Goal: Task Accomplishment & Management: Manage account settings

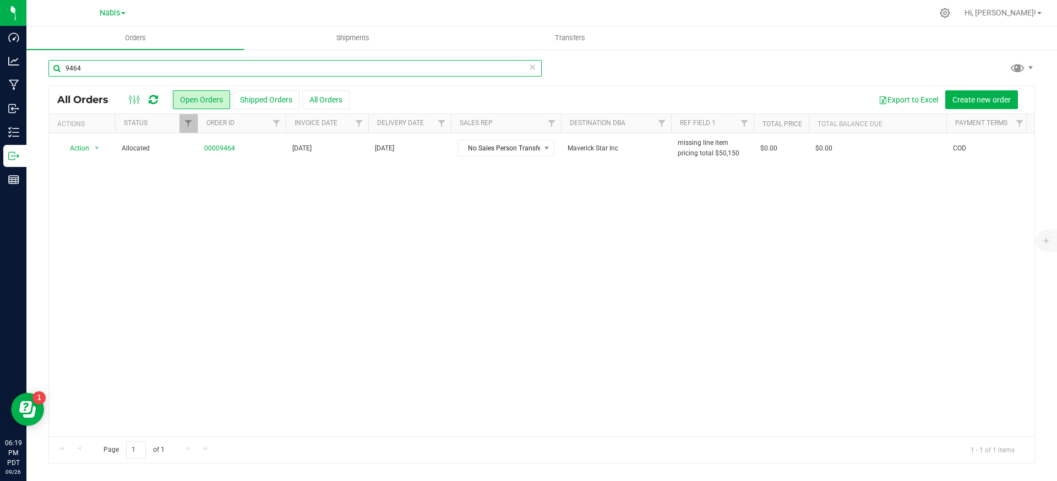
click at [170, 68] on input "9464" at bounding box center [294, 68] width 493 height 17
paste input "530"
click at [209, 67] on input "9530" at bounding box center [294, 68] width 493 height 17
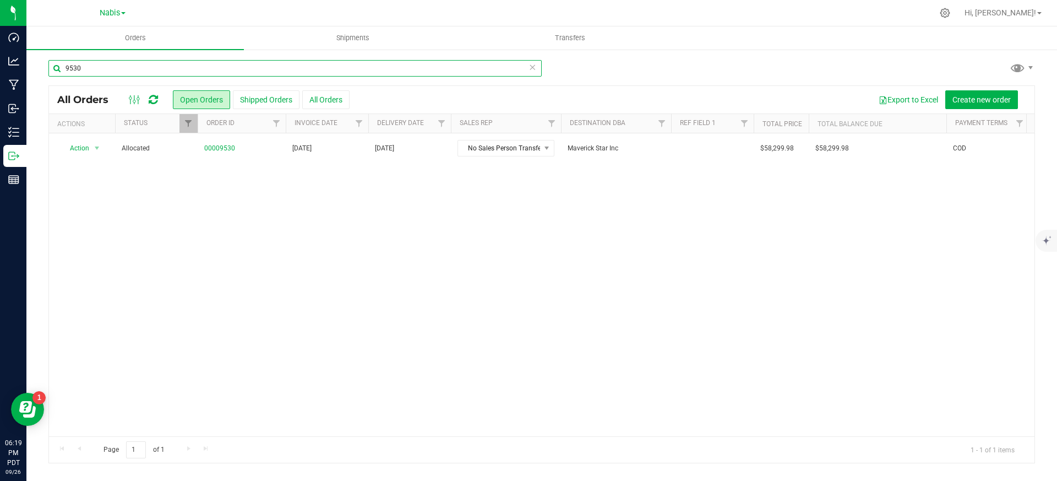
paste input "464"
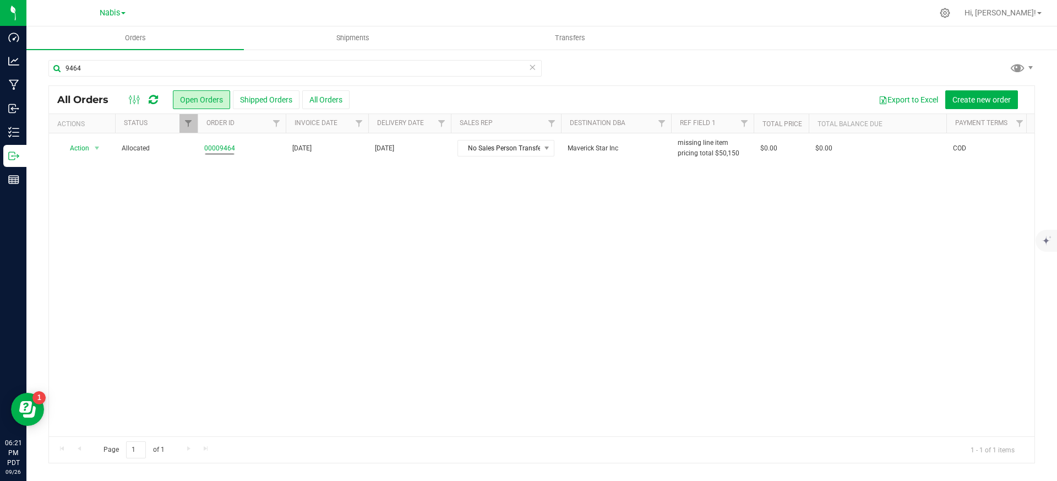
click at [210, 204] on div "Action Action Cancel order Clone order Edit order Mark as fully paid Order audi…" at bounding box center [542, 284] width 986 height 303
click at [225, 69] on input "9464" at bounding box center [294, 68] width 493 height 17
paste input "86"
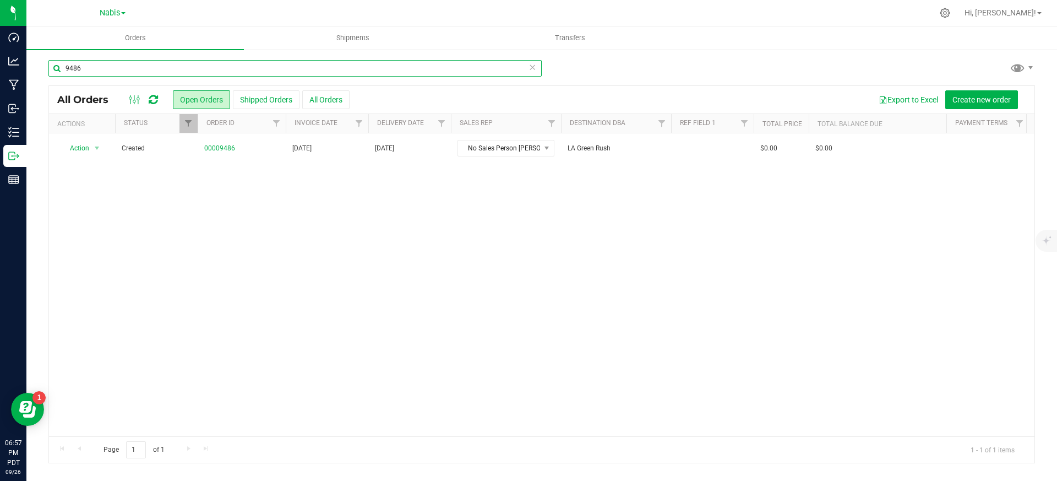
click at [148, 70] on input "9486" at bounding box center [294, 68] width 493 height 17
click at [342, 71] on input "9486" at bounding box center [294, 68] width 493 height 17
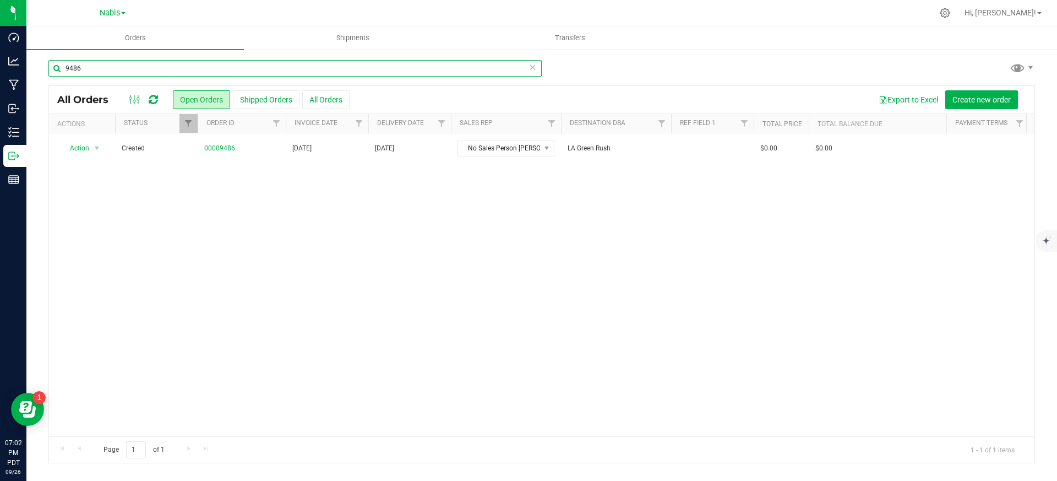
click at [342, 71] on input "9486" at bounding box center [294, 68] width 493 height 17
paste input "510"
type input "9510"
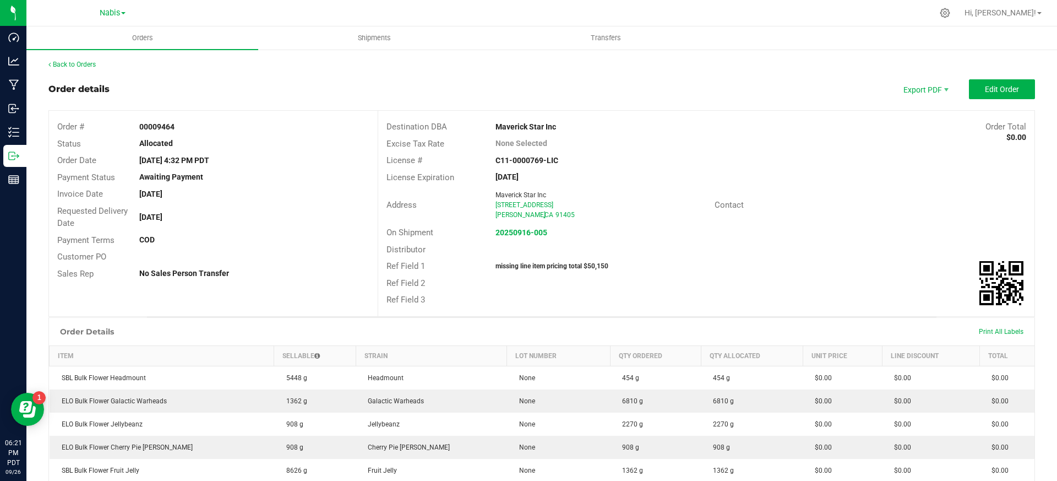
click at [457, 99] on div "Order details Export PDF Edit Order" at bounding box center [541, 89] width 987 height 20
click at [1002, 91] on span "Edit Order" at bounding box center [1002, 89] width 34 height 9
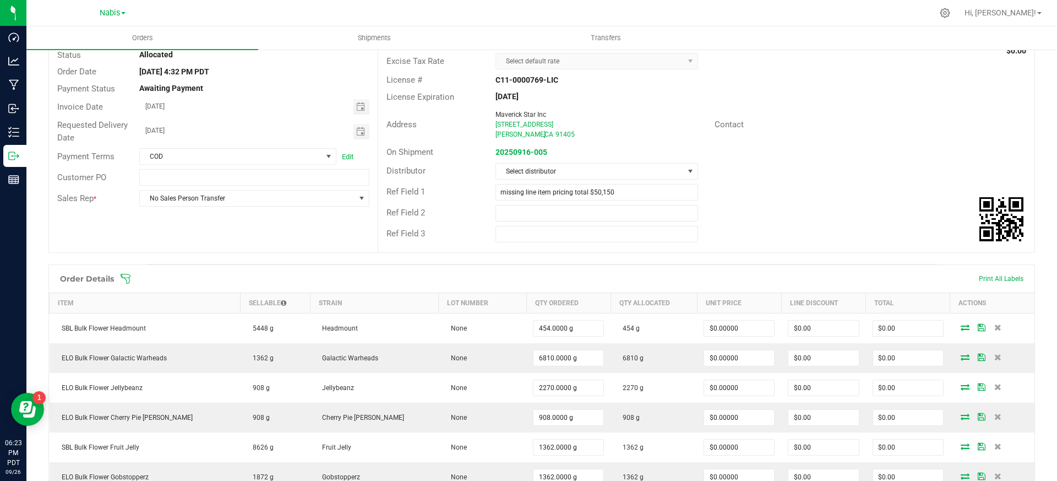
scroll to position [186, 0]
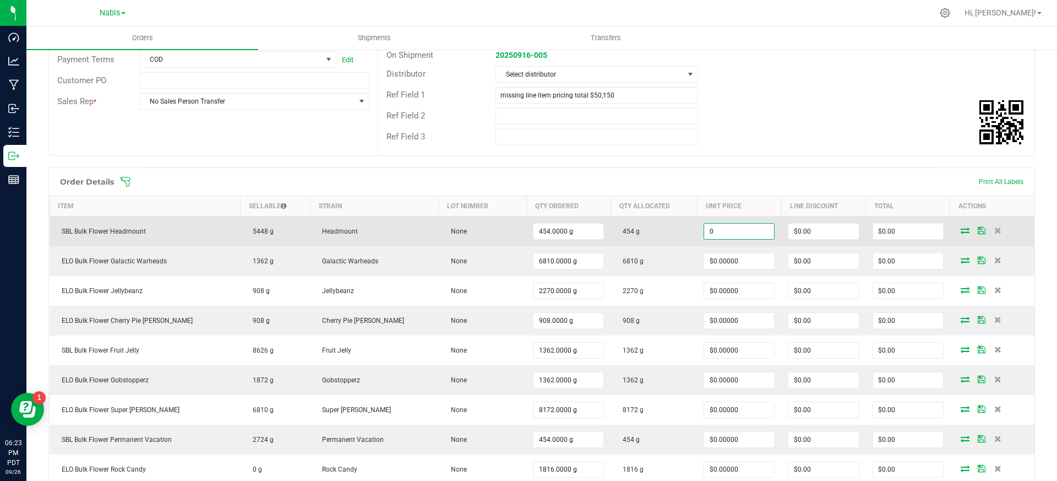
click at [704, 230] on input "0" at bounding box center [739, 231] width 70 height 15
paste input "1.6519823789"
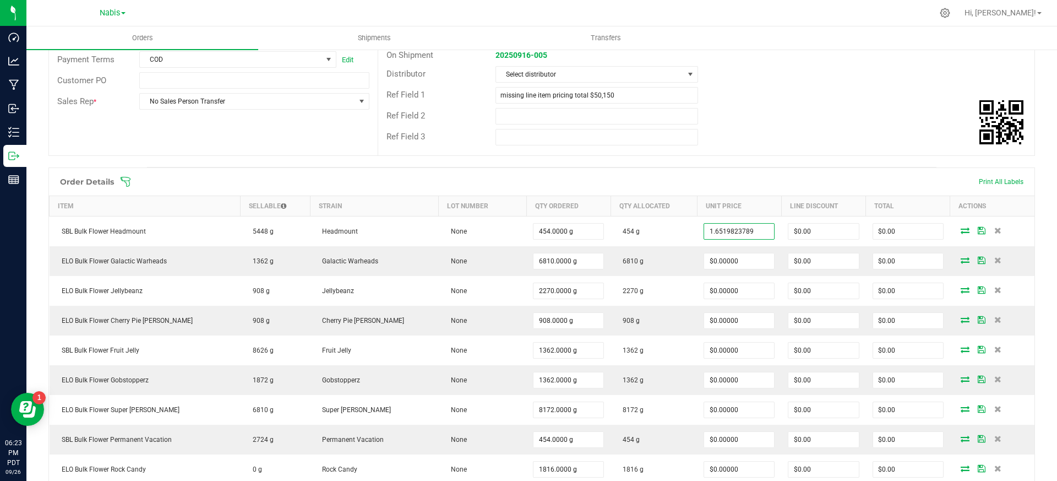
type input "$1.65198"
type input "$750.00"
click at [818, 111] on div "Ref Field 2" at bounding box center [706, 116] width 656 height 21
click at [757, 127] on div "Ref Field 3" at bounding box center [706, 137] width 656 height 21
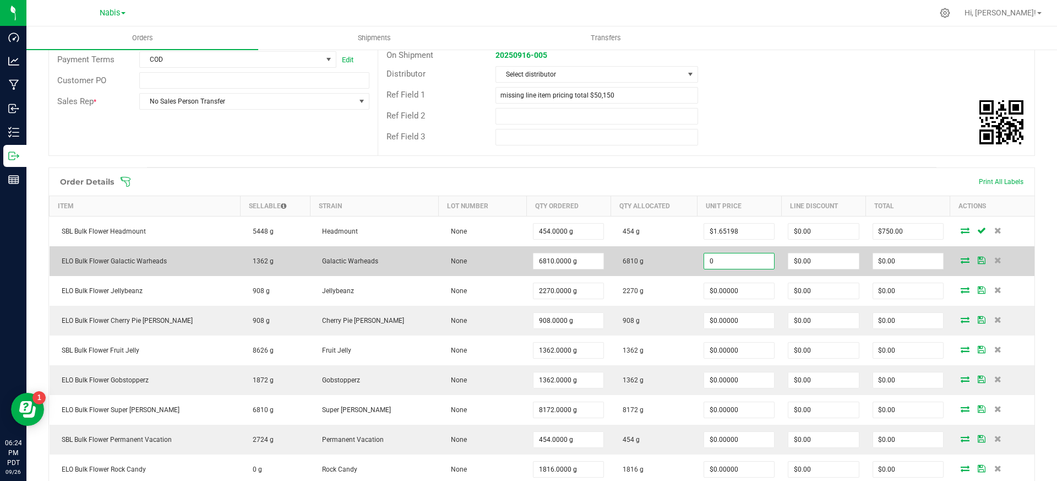
click at [704, 262] on input "0" at bounding box center [739, 260] width 70 height 15
paste input "1.9823788546"
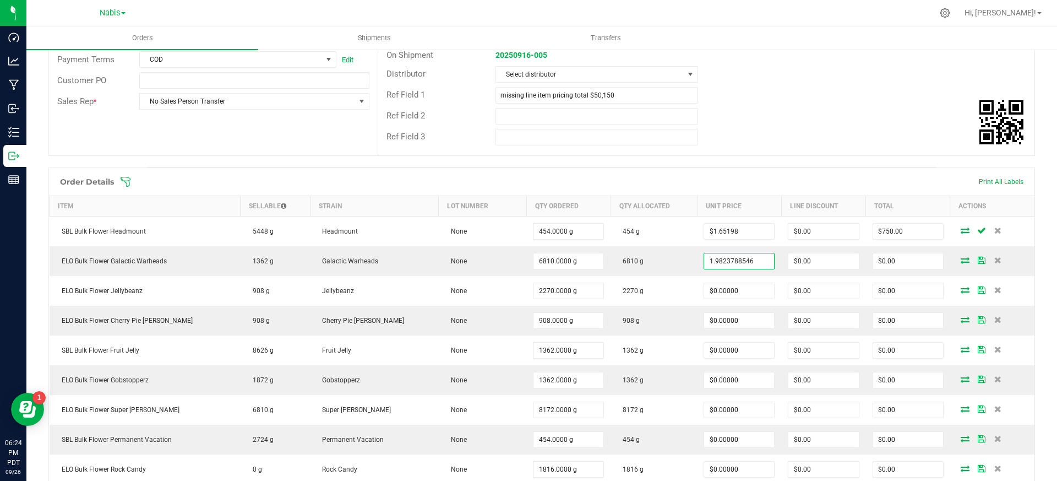
type input "$1.98238"
type input "$13,500.00"
click at [815, 146] on div "Ref Field 3" at bounding box center [706, 137] width 656 height 21
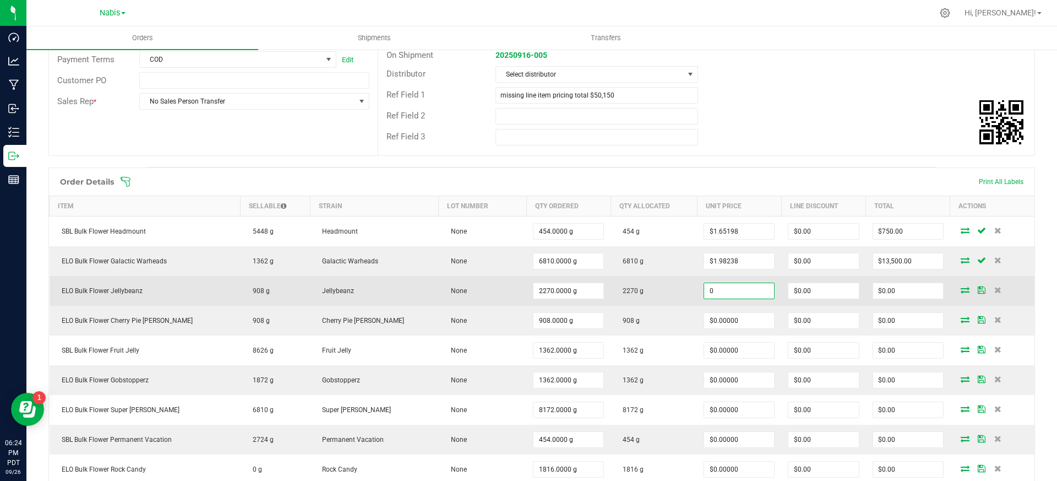
click at [709, 291] on input "0" at bounding box center [739, 290] width 70 height 15
paste input "1.7621145374"
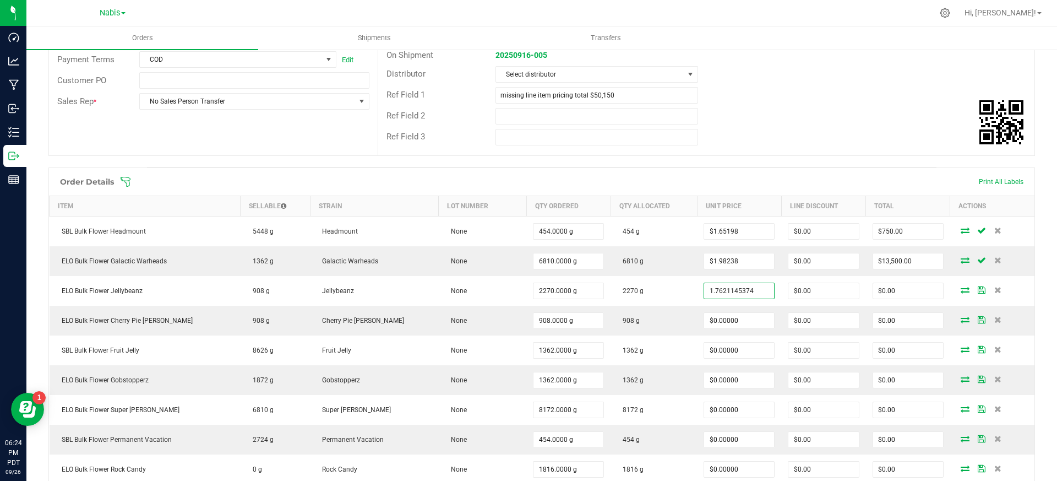
type input "$1.76211"
type input "$4,000.00"
click at [807, 143] on div "Ref Field 3" at bounding box center [706, 137] width 656 height 21
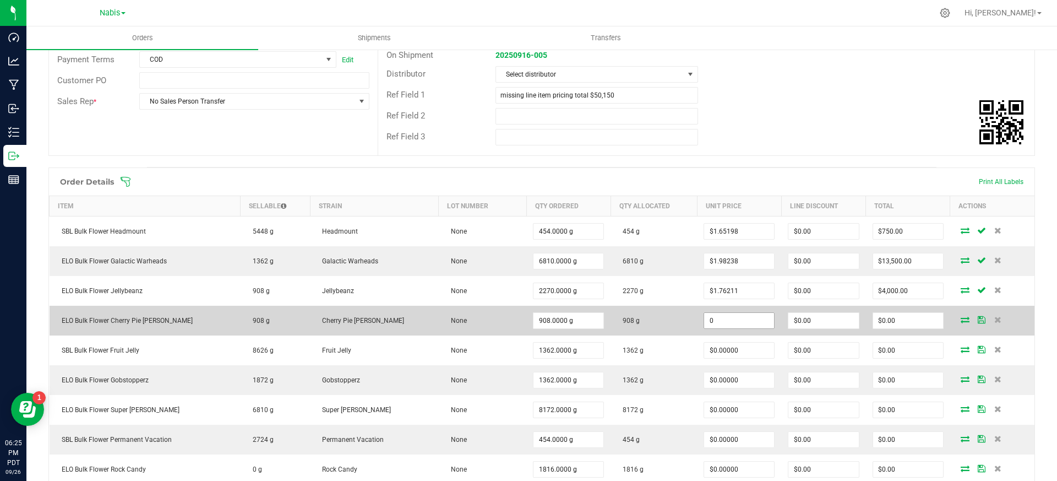
click at [706, 325] on input "0" at bounding box center [739, 320] width 70 height 15
paste input "1.9273127753"
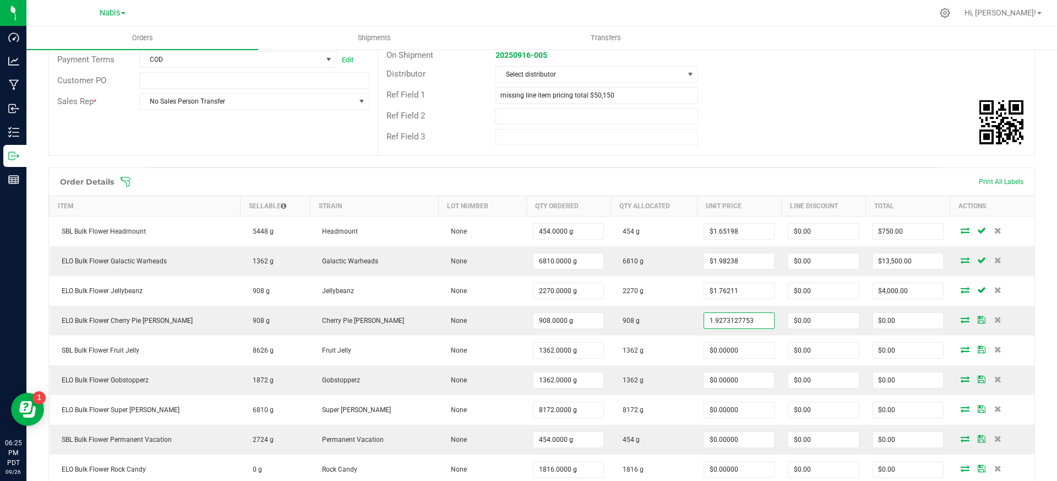
type input "$1.92731"
type input "$1,750.00"
click at [843, 113] on div "Ref Field 2" at bounding box center [706, 116] width 656 height 21
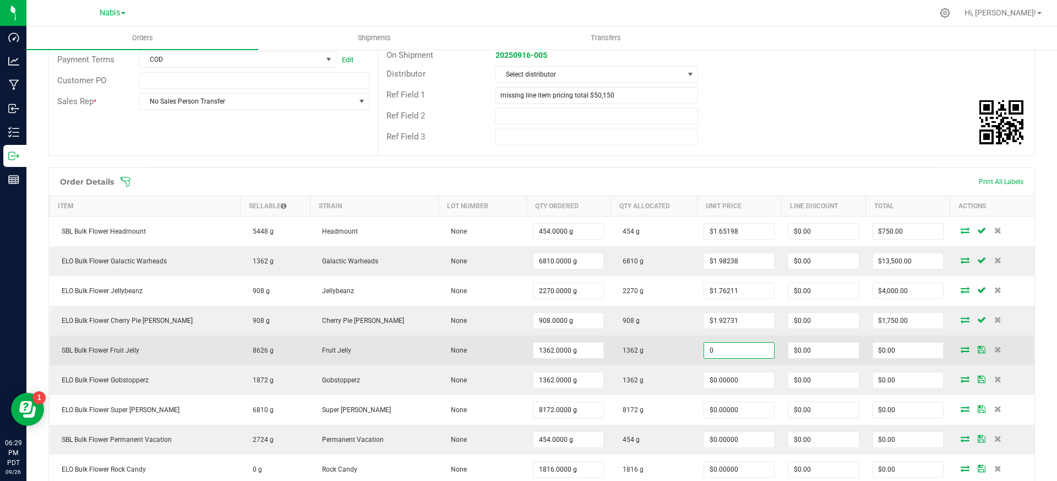
click at [709, 351] on input "0" at bounding box center [739, 349] width 70 height 15
paste input "1.7621145374"
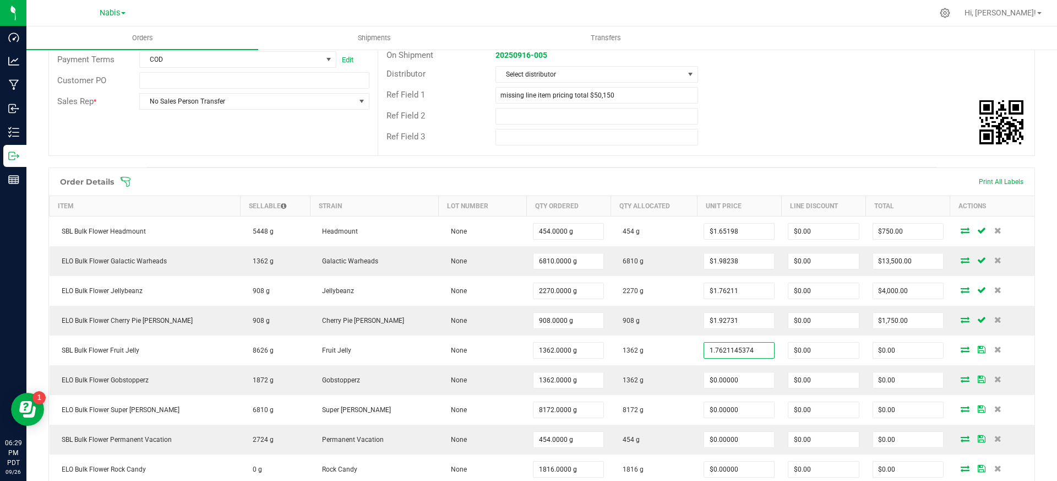
type input "$1.76211"
type input "$2,400.00"
click at [825, 70] on div "Distributor Select distributor" at bounding box center [706, 74] width 656 height 21
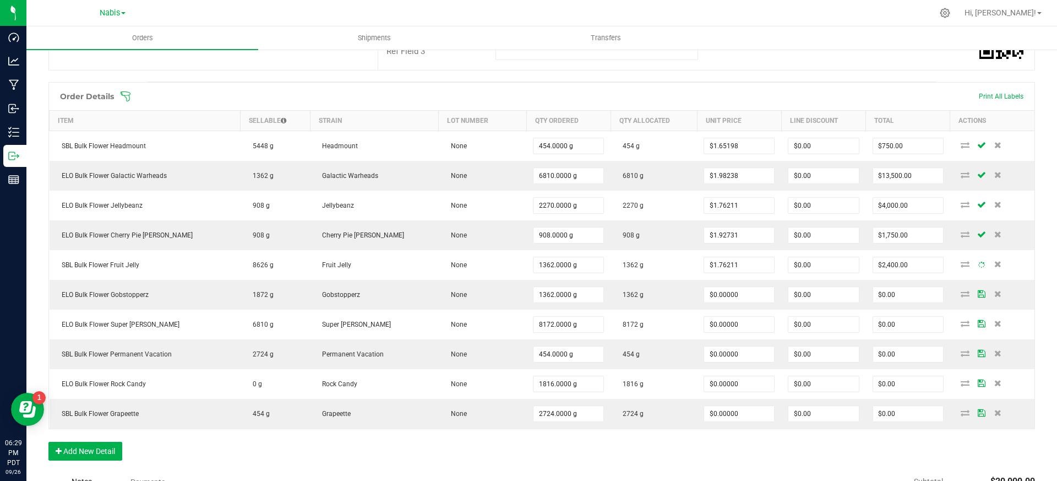
scroll to position [299, 0]
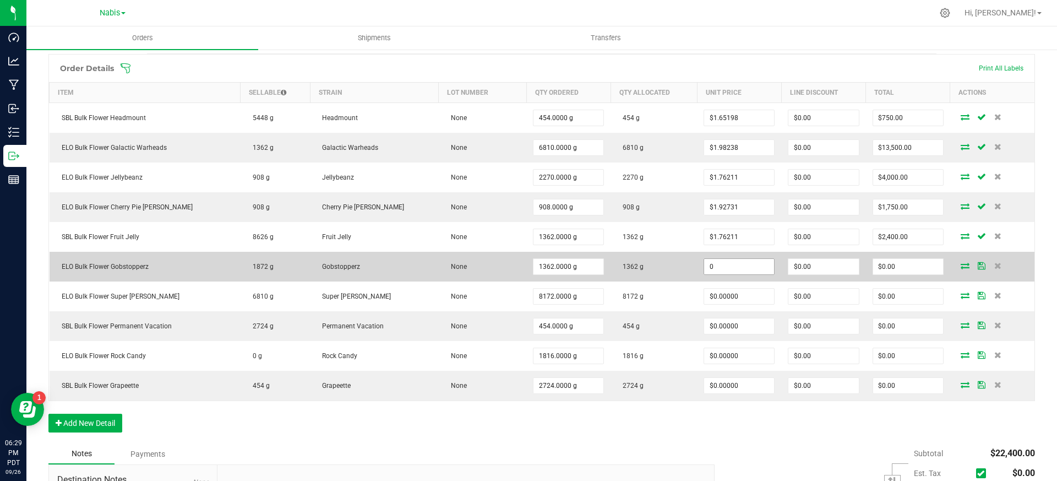
click at [716, 266] on input "0" at bounding box center [739, 266] width 70 height 15
paste input "1.872246696"
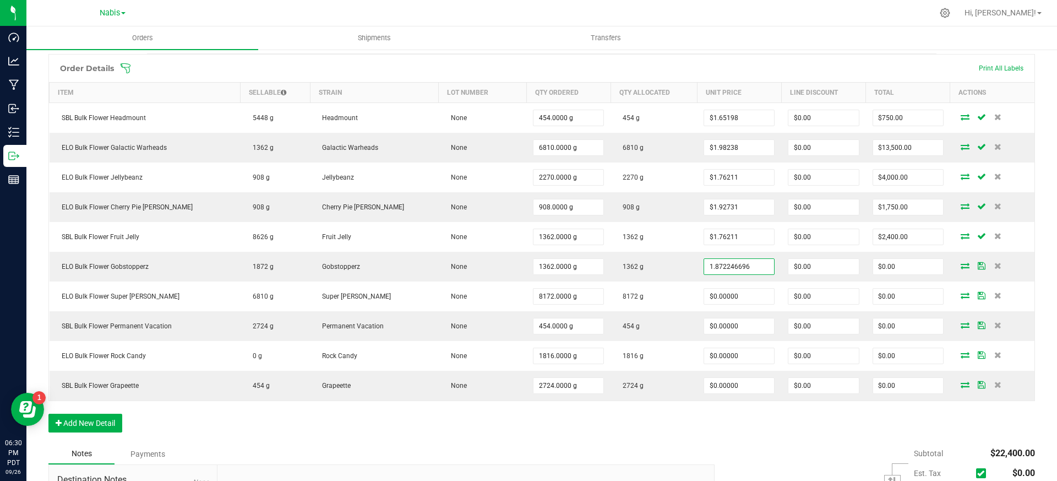
type input "$1.87225"
type input "$2,550.00"
click at [657, 428] on div "Order Details Print All Labels Item Sellable Strain Lot Number Qty Ordered Qty …" at bounding box center [541, 248] width 987 height 389
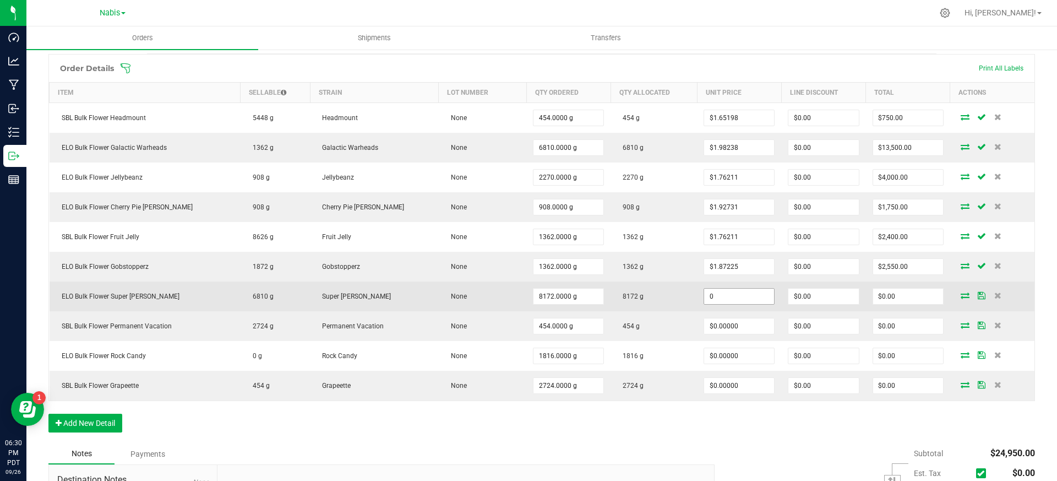
click at [713, 296] on input "0" at bounding box center [739, 296] width 70 height 15
paste input "1.9823788546"
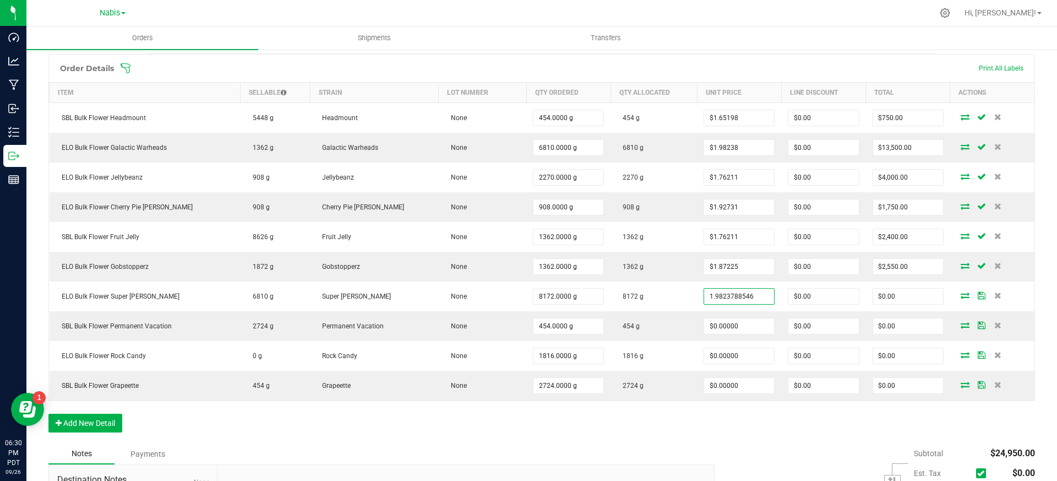
type input "$1.98238"
type input "$16,200.00"
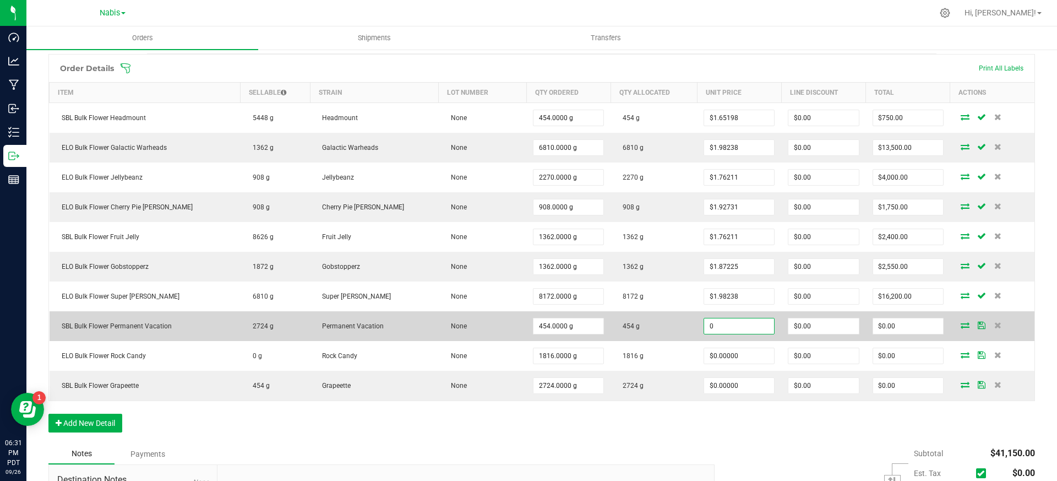
click at [710, 327] on input "0" at bounding box center [739, 325] width 70 height 15
paste input "1.7621145374"
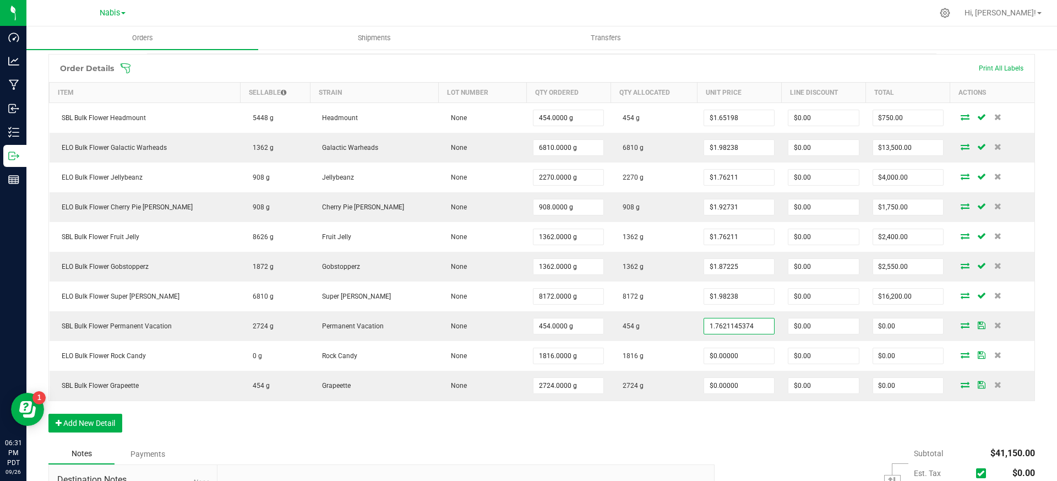
type input "$1.76211"
type input "$800.00"
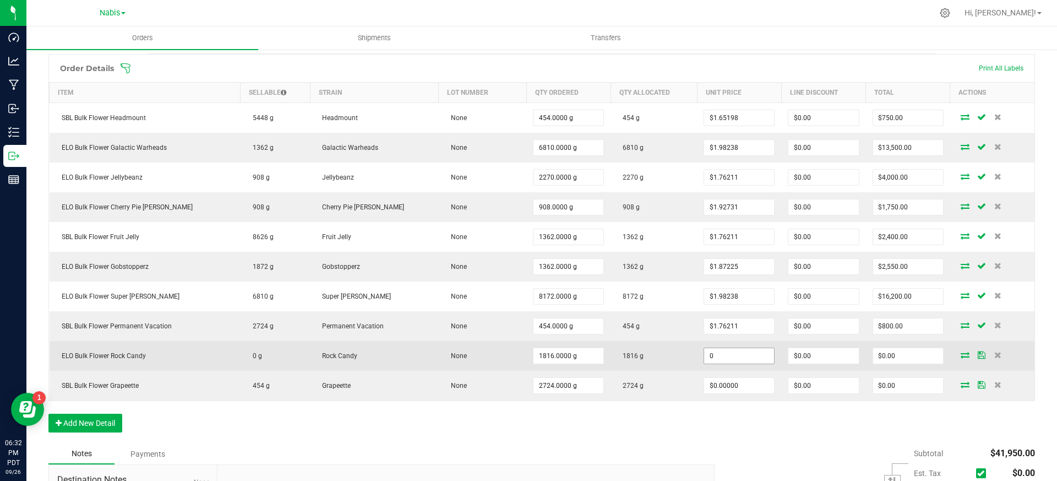
click at [704, 357] on input "0" at bounding box center [739, 355] width 70 height 15
paste input "1.7621145374"
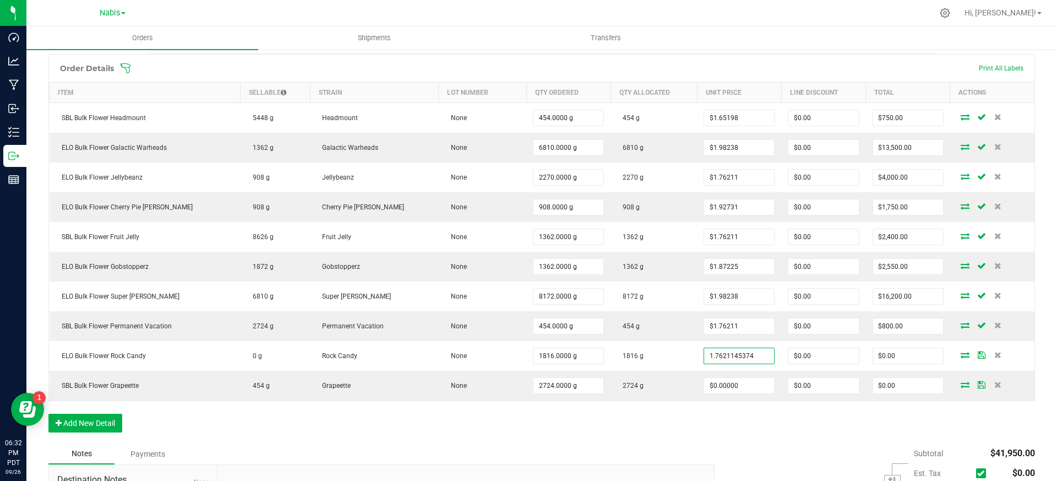
type input "$1.76211"
type input "$3,200.00"
click at [703, 434] on div "Order Details Print All Labels Item Sellable Strain Lot Number Qty Ordered Qty …" at bounding box center [541, 248] width 987 height 389
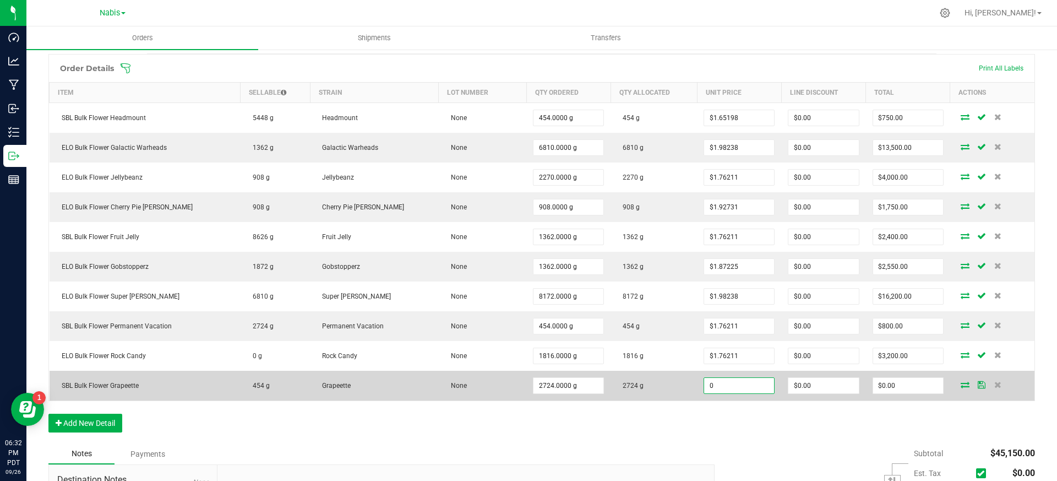
click at [725, 386] on input "0" at bounding box center [739, 385] width 70 height 15
paste input "1.7621145374"
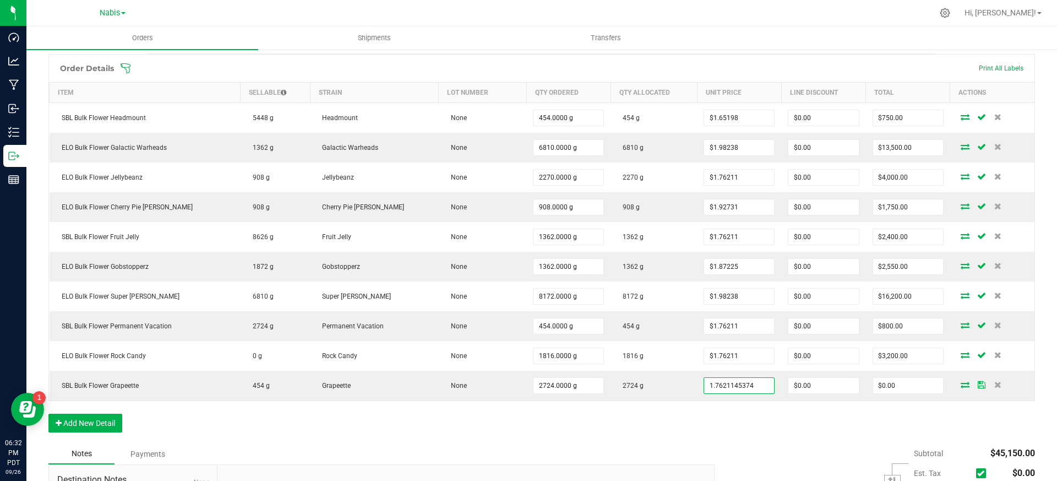
type input "$1.76211"
type input "$4,800.00"
click at [724, 440] on div "Order Details Print All Labels Item Sellable Strain Lot Number Qty Ordered Qty …" at bounding box center [541, 248] width 987 height 389
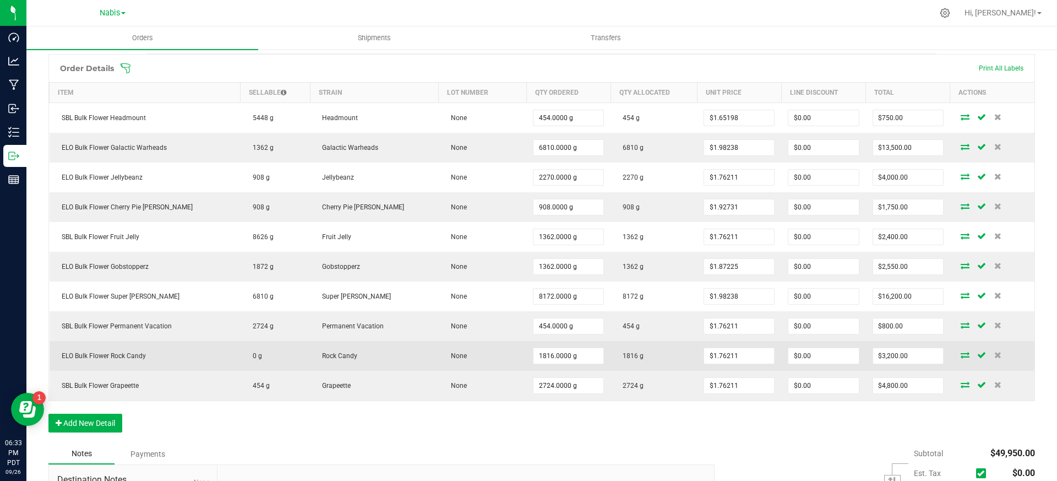
click at [651, 355] on td "1816 g" at bounding box center [654, 356] width 86 height 30
click at [704, 354] on input "1.7621145374" at bounding box center [739, 355] width 70 height 15
paste input "872246696"
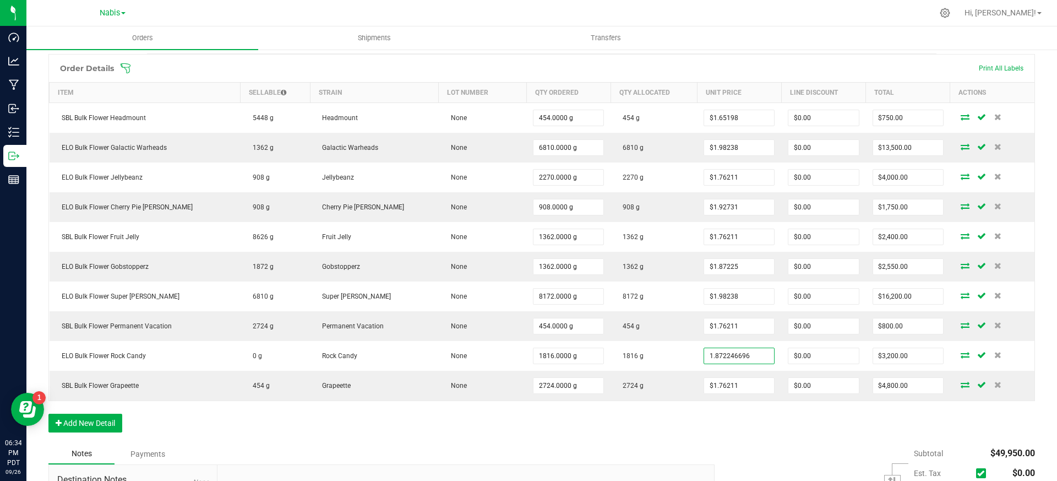
type input "$1.87225"
type input "$3,400.00"
click at [728, 432] on div "Order Details Print All Labels Item Sellable Strain Lot Number Qty Ordered Qty …" at bounding box center [541, 248] width 987 height 389
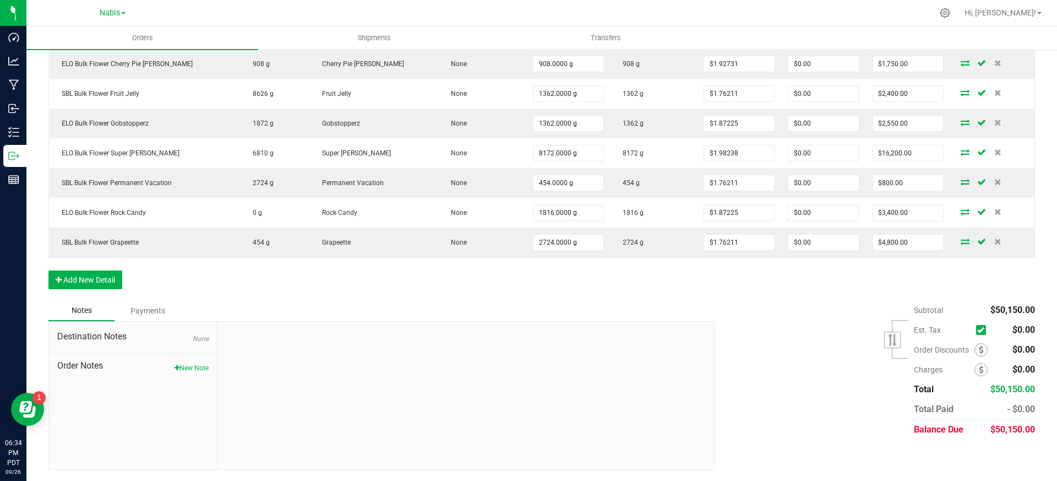
scroll to position [0, 0]
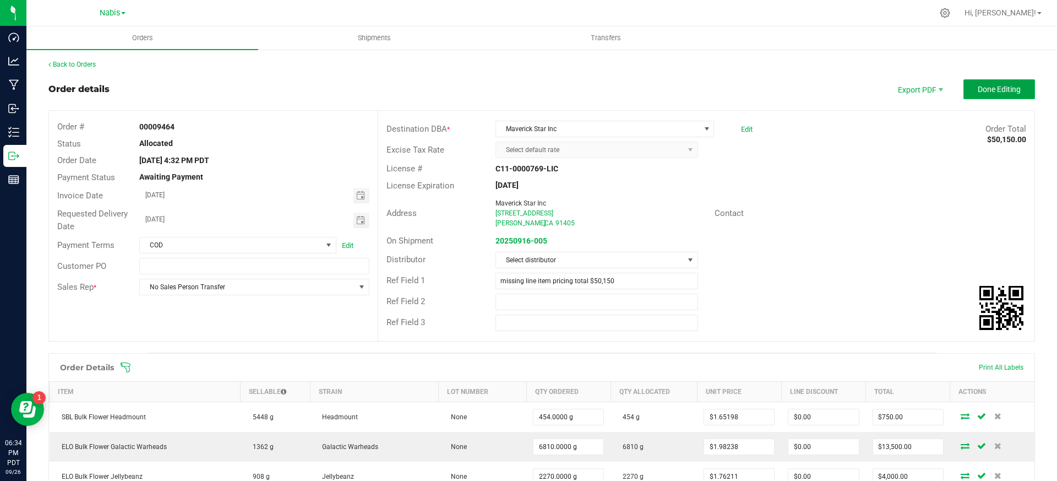
click at [999, 89] on span "Done Editing" at bounding box center [999, 89] width 43 height 9
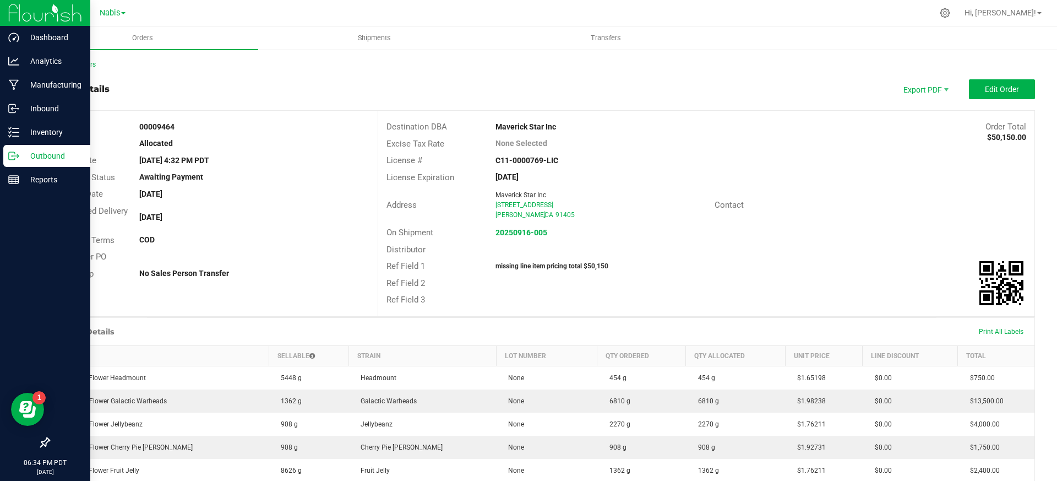
click at [20, 153] on p "Outbound" at bounding box center [52, 155] width 66 height 13
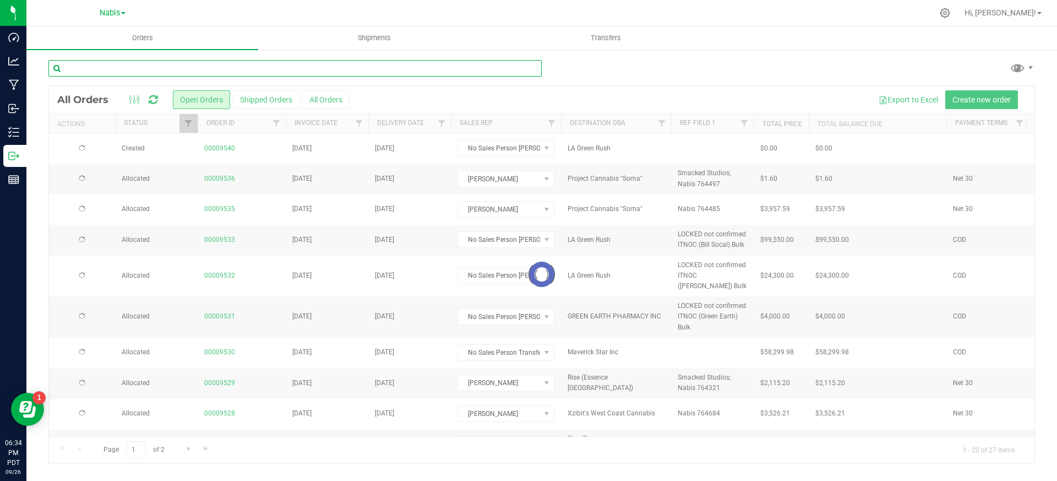
click at [197, 68] on input "text" at bounding box center [294, 68] width 493 height 17
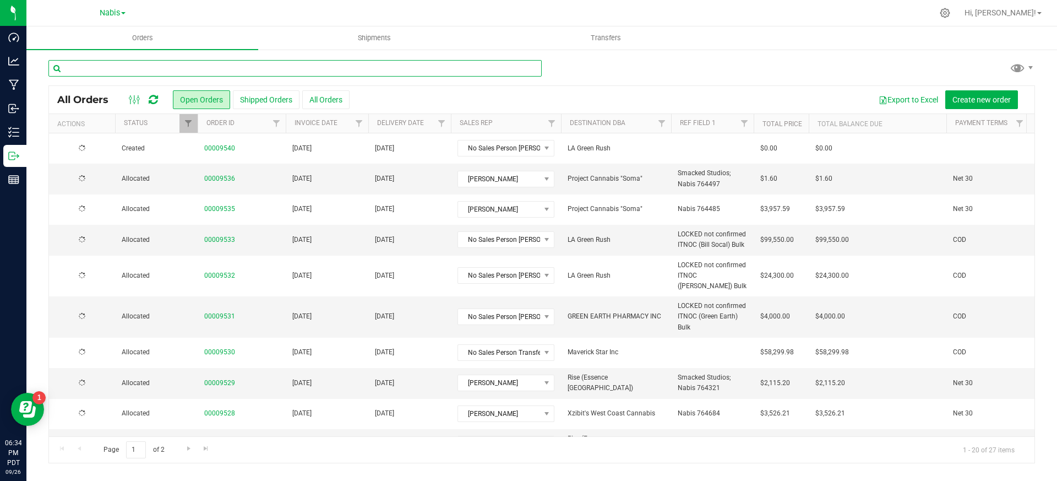
paste input "9403"
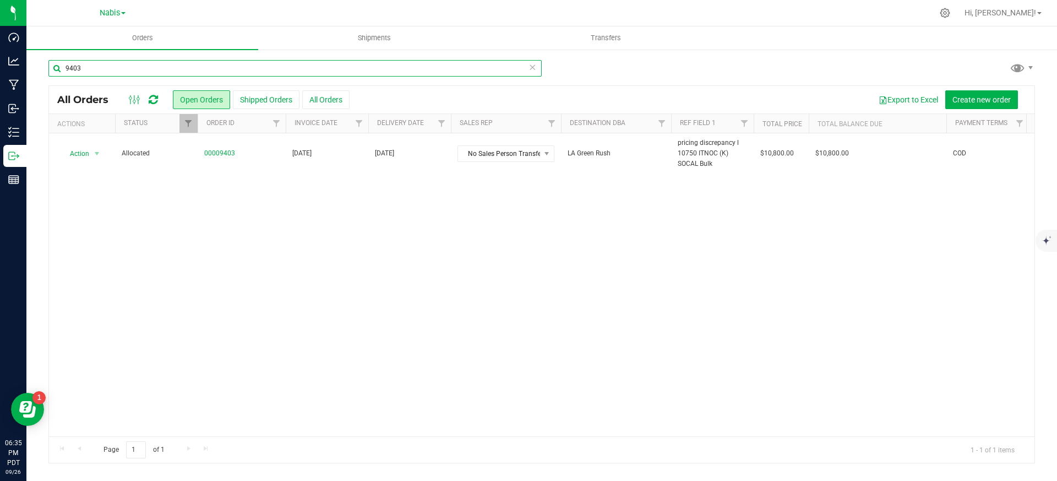
type input "9403"
click at [231, 72] on input "9403" at bounding box center [294, 68] width 493 height 17
paste input "9380"
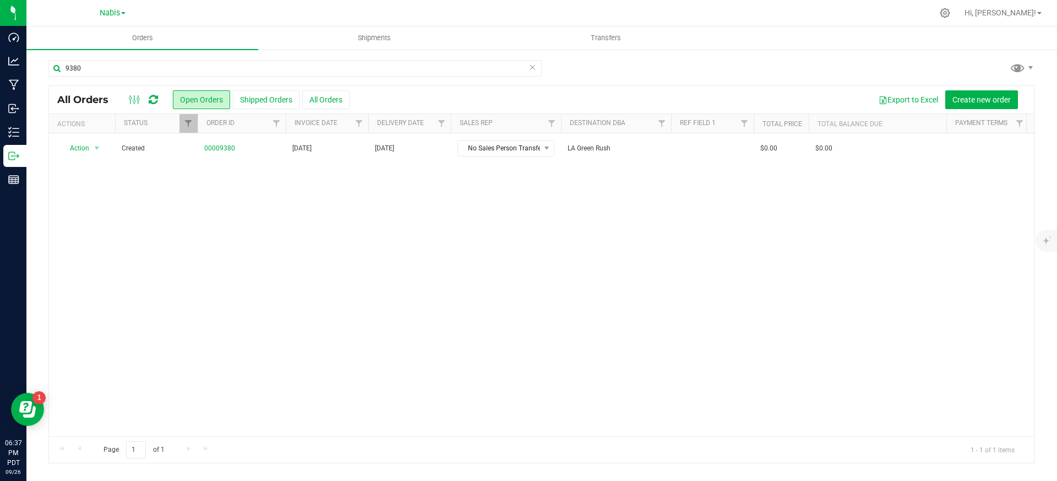
click at [713, 194] on div "Action Action Cancel order Change facility Clone order Edit order Mark as fully…" at bounding box center [542, 284] width 986 height 303
click at [86, 72] on input "9380" at bounding box center [294, 68] width 493 height 17
type input "9465"
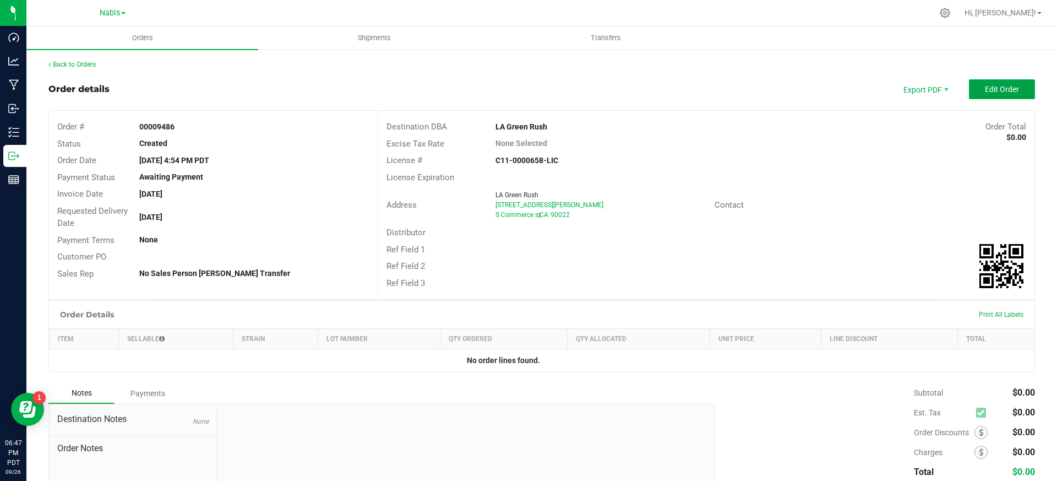
click at [991, 82] on button "Edit Order" at bounding box center [1002, 89] width 66 height 20
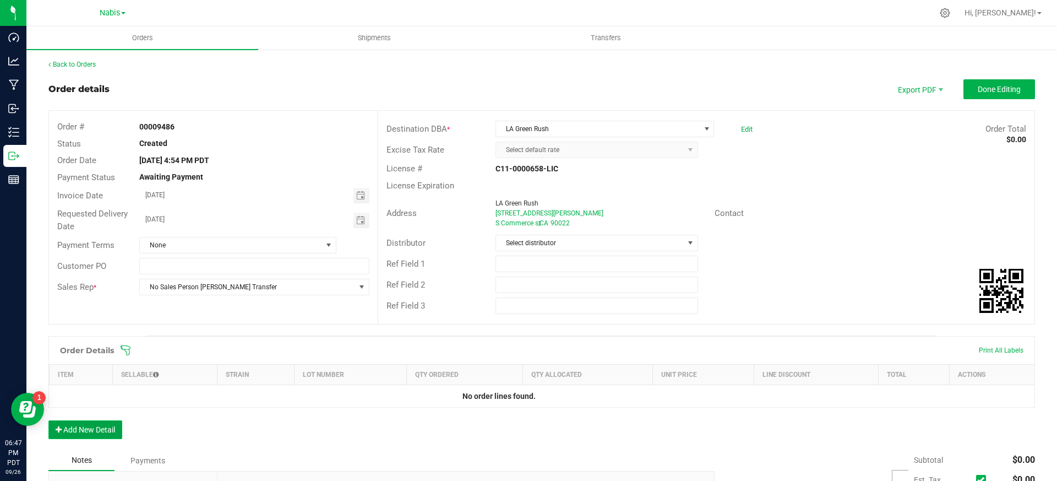
click at [100, 438] on button "Add New Detail" at bounding box center [85, 429] width 74 height 19
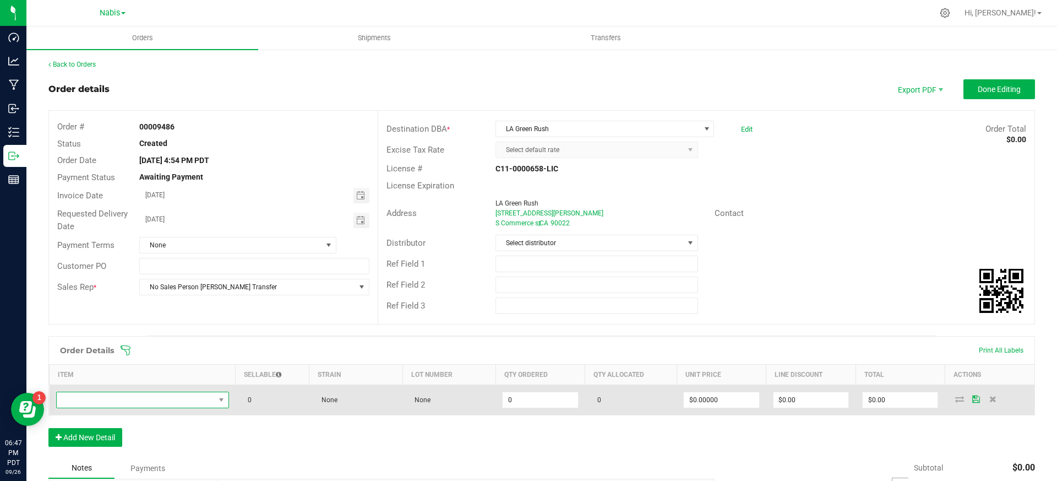
click at [144, 398] on span "NO DATA FOUND" at bounding box center [136, 399] width 158 height 15
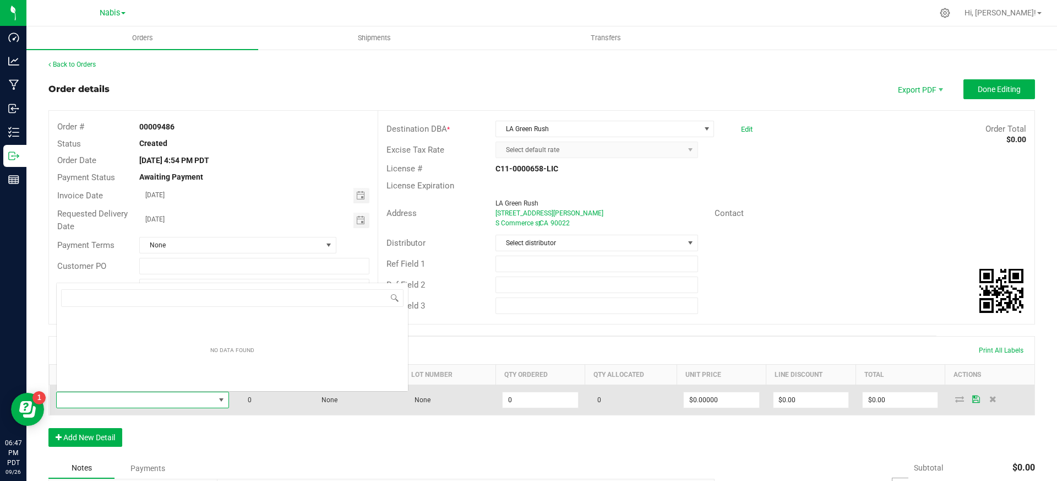
scroll to position [17, 170]
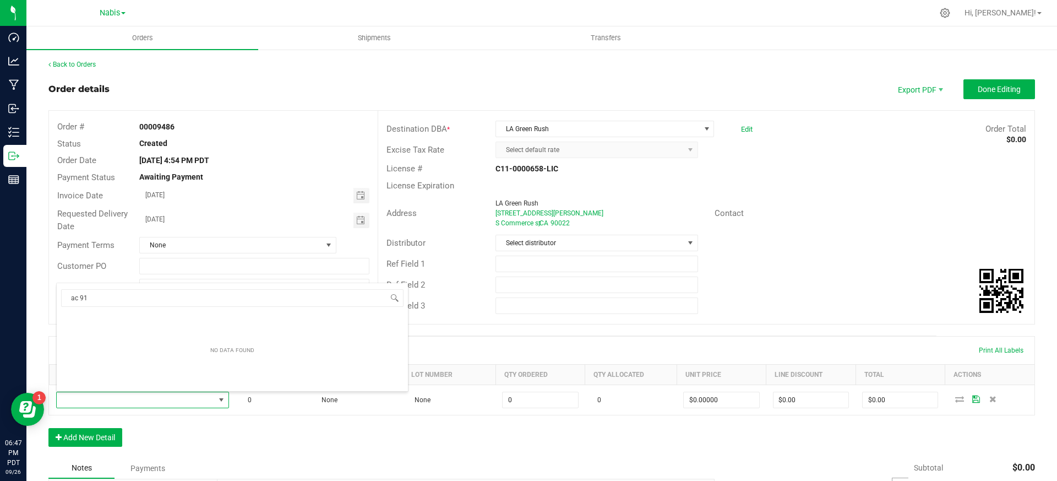
type input "ac91"
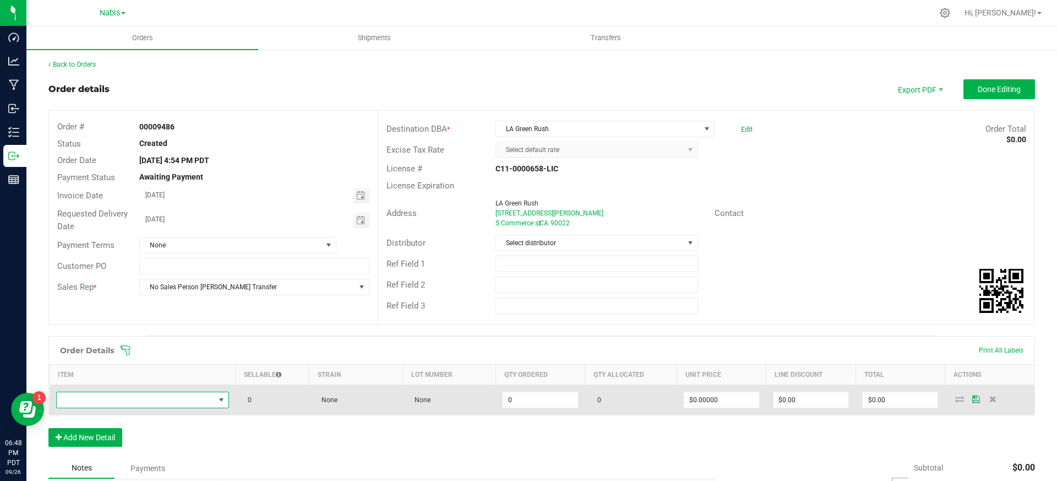
click at [199, 398] on span "NO DATA FOUND" at bounding box center [136, 399] width 158 height 15
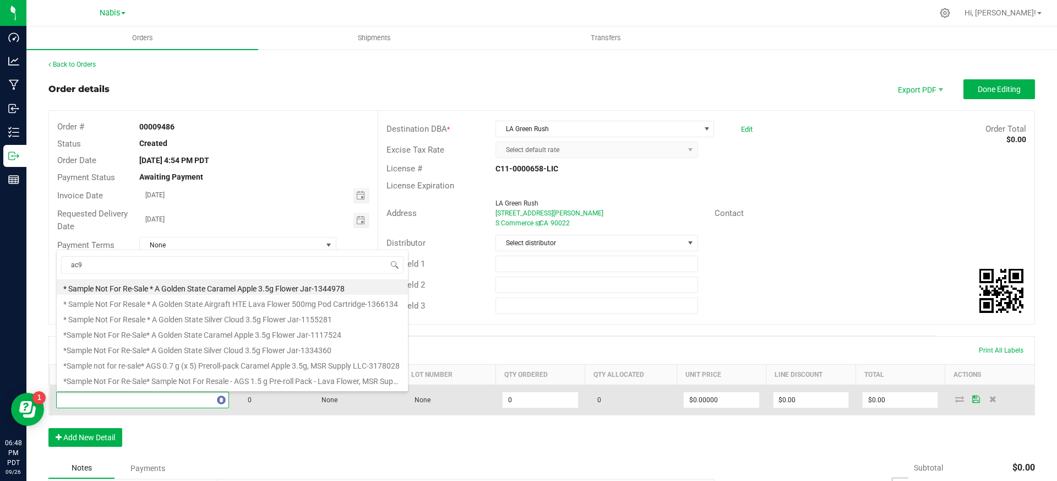
type input "ac91"
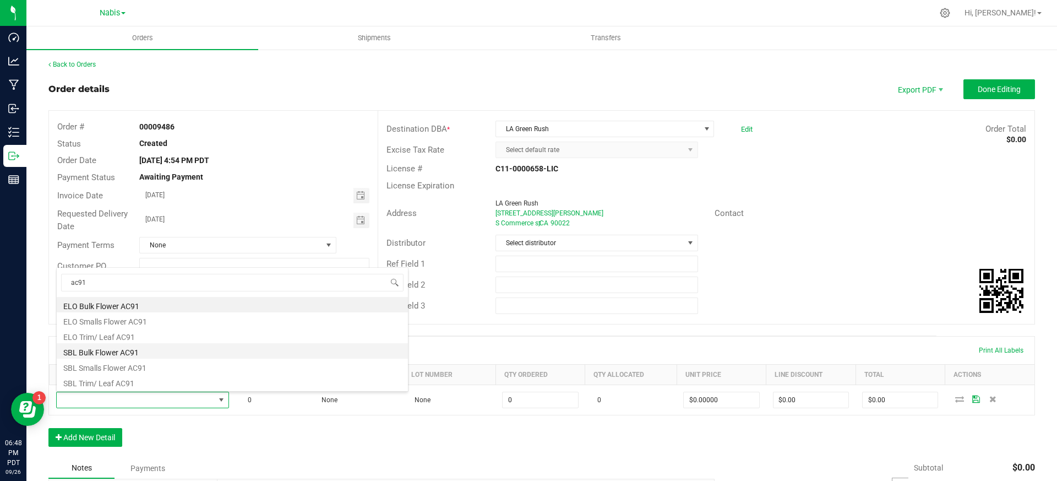
click at [86, 351] on li "SBL Bulk Flower AC91" at bounding box center [232, 350] width 351 height 15
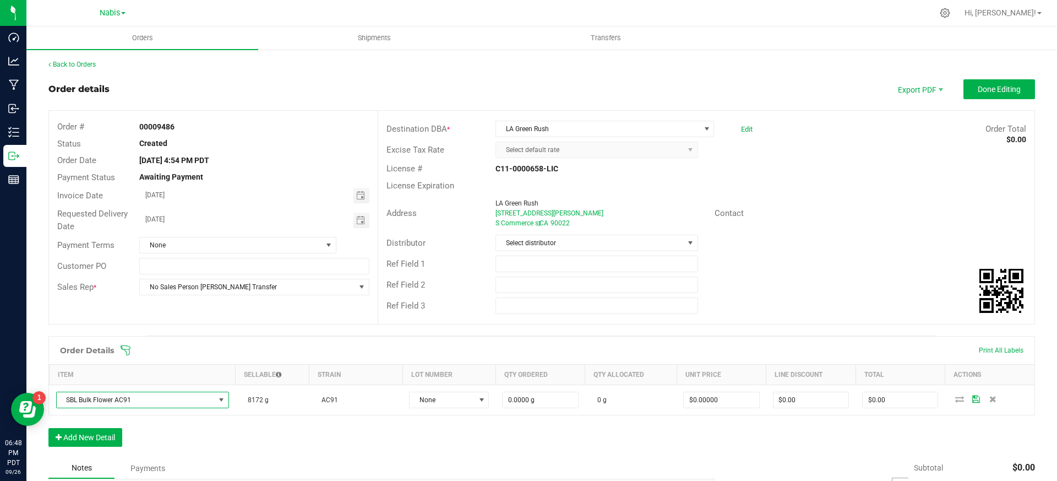
click at [236, 448] on div "Order Details Print All Labels Item Sellable Strain Lot Number Qty Ordered Qty …" at bounding box center [541, 397] width 987 height 122
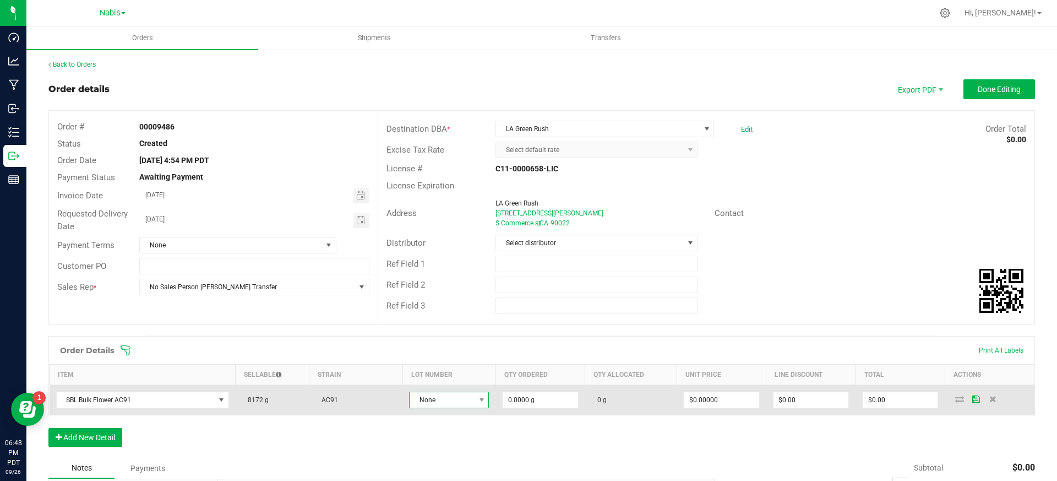
click at [454, 396] on span "None" at bounding box center [442, 399] width 65 height 15
click at [429, 400] on span "None" at bounding box center [442, 399] width 65 height 15
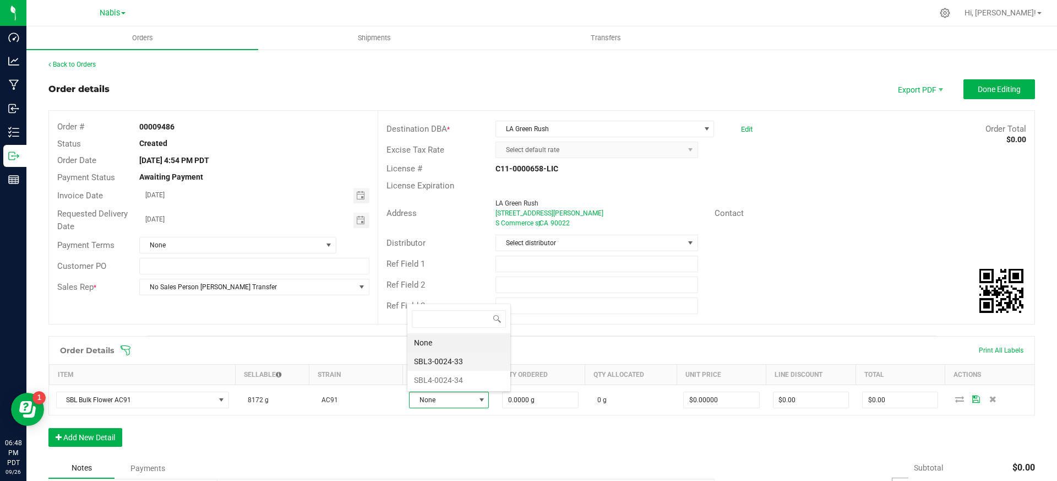
click at [440, 362] on li "SBL3-0024-33" at bounding box center [458, 361] width 103 height 19
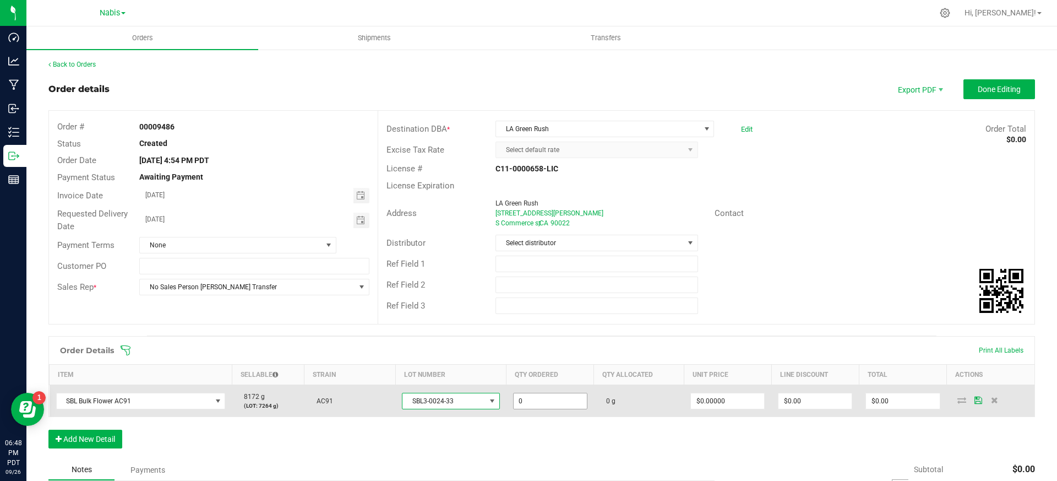
click at [545, 399] on input "0" at bounding box center [550, 400] width 73 height 15
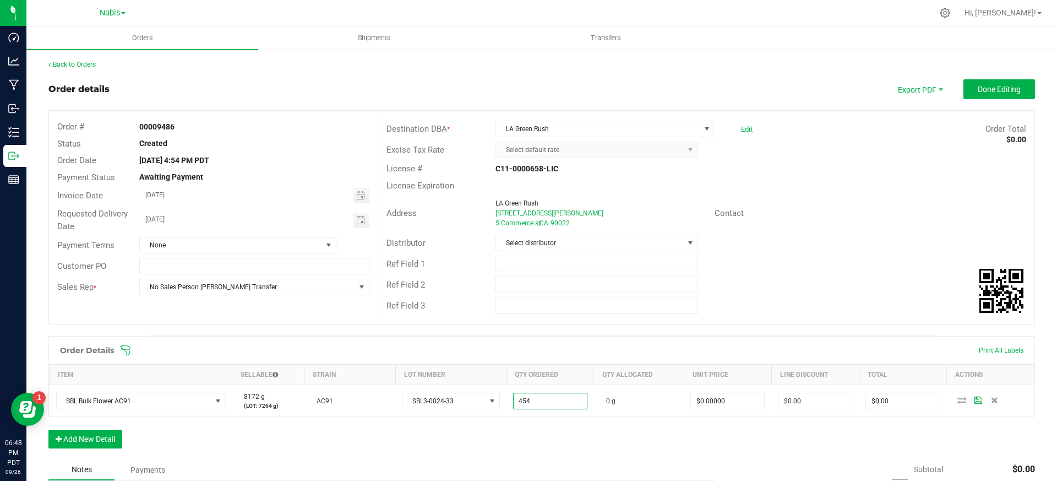
type input "454.0000 g"
click at [579, 452] on div "Order Details Print All Labels Item Sellable Strain Lot Number Qty Ordered Qty …" at bounding box center [541, 397] width 987 height 123
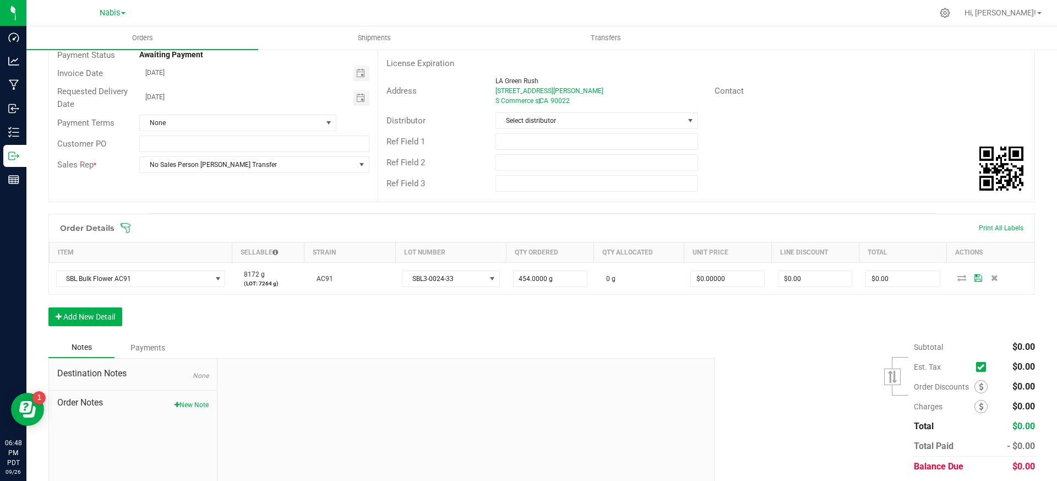
scroll to position [123, 0]
click at [85, 322] on button "Add New Detail" at bounding box center [85, 316] width 74 height 19
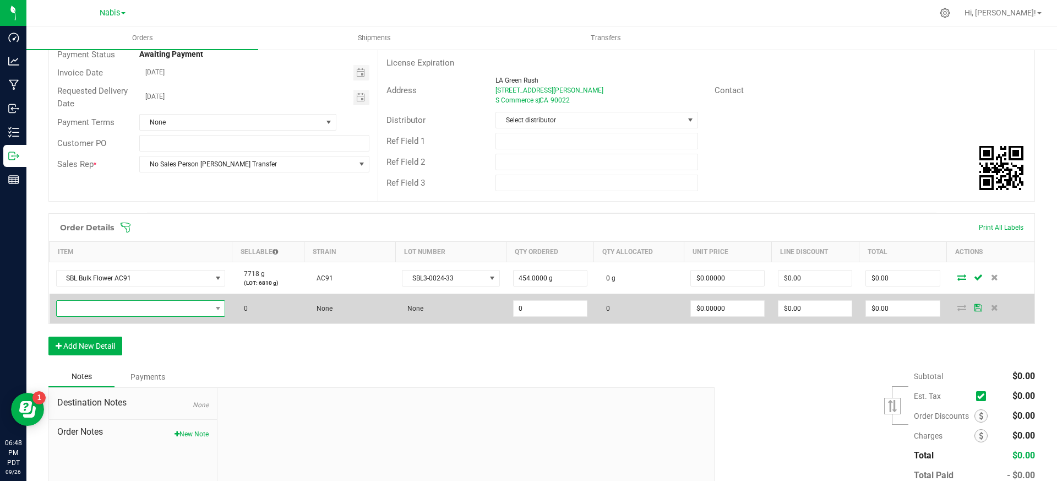
click at [136, 310] on span "NO DATA FOUND" at bounding box center [134, 308] width 155 height 15
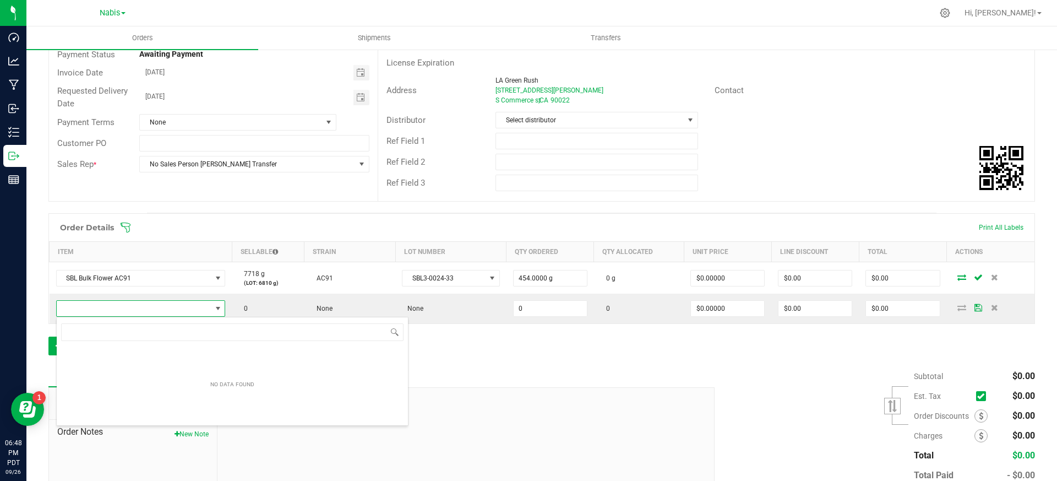
scroll to position [17, 166]
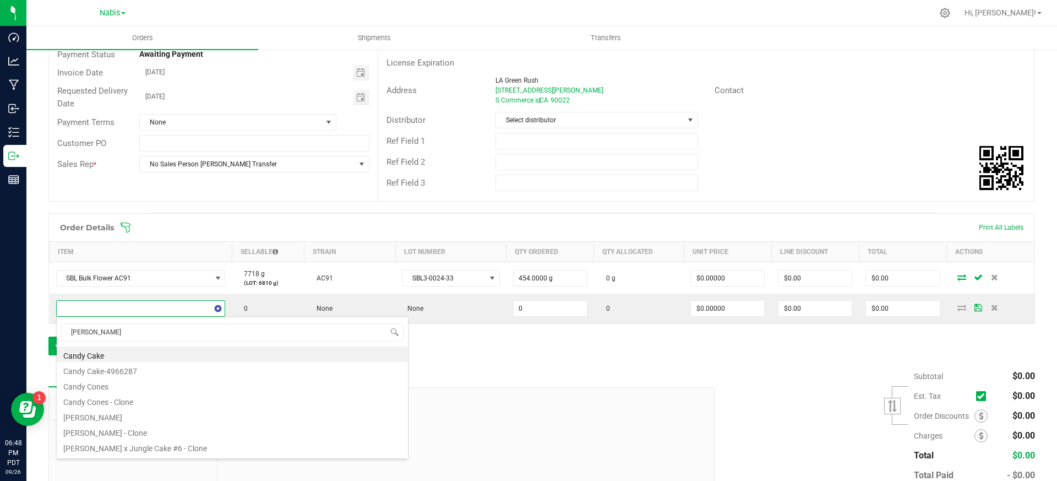
type input "candy cream"
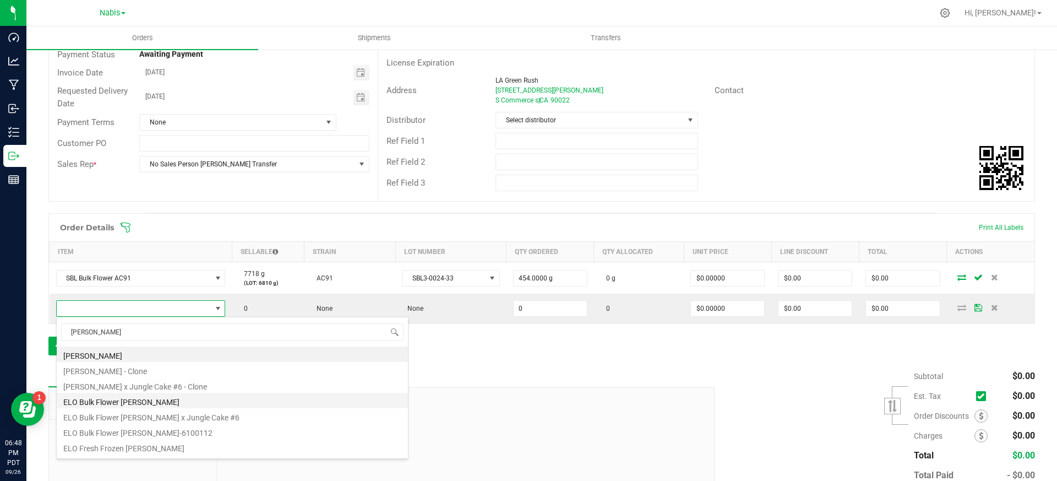
click at [146, 398] on li "ELO Bulk Flower Candy Cream" at bounding box center [232, 400] width 351 height 15
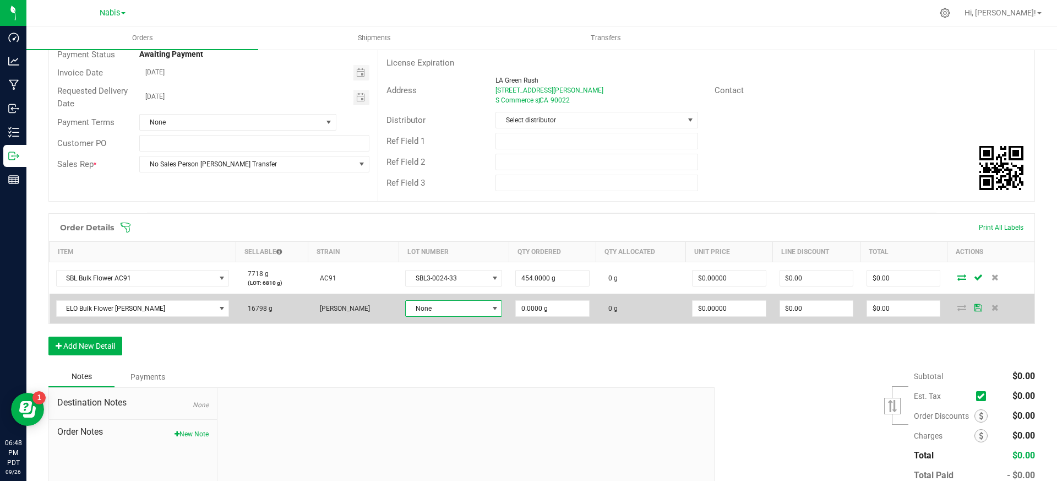
click at [469, 311] on span "None" at bounding box center [447, 308] width 82 height 15
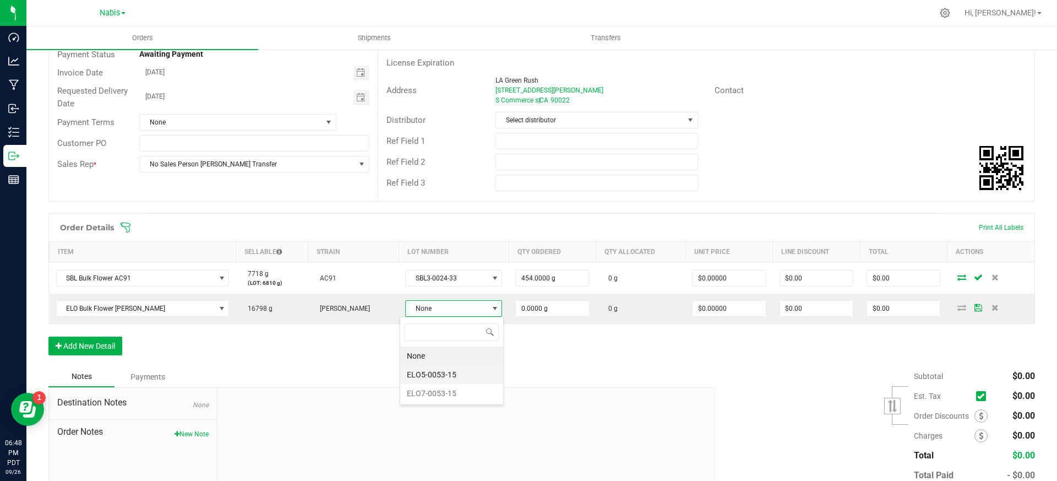
click at [460, 379] on li "ELO5-0053-15" at bounding box center [451, 374] width 103 height 19
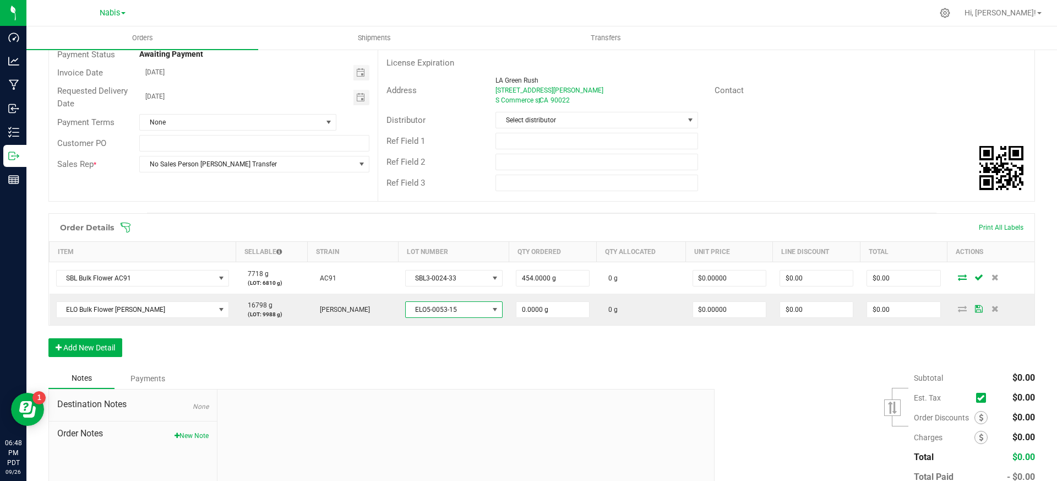
click at [498, 352] on div "Order Details Print All Labels Item Sellable Strain Lot Number Qty Ordered Qty …" at bounding box center [541, 290] width 987 height 155
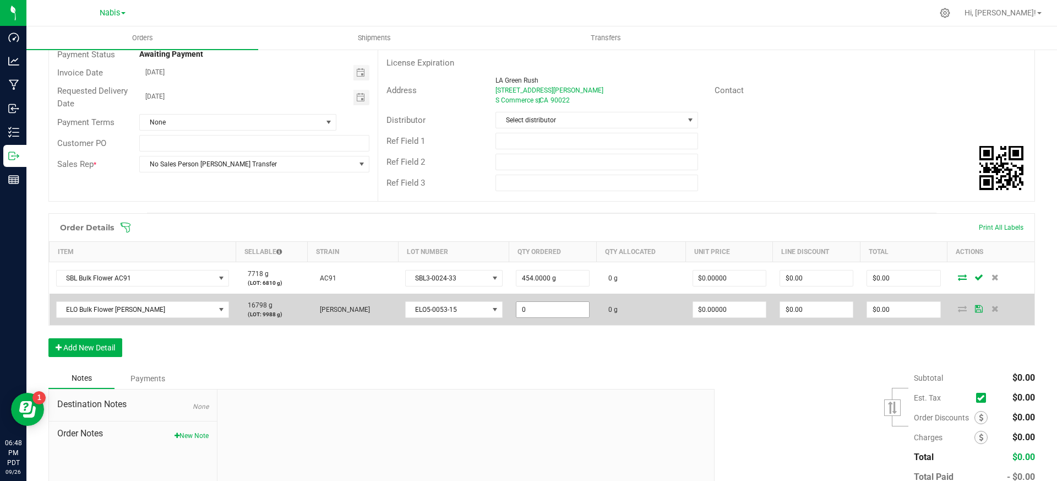
click at [536, 316] on input "0" at bounding box center [552, 309] width 73 height 15
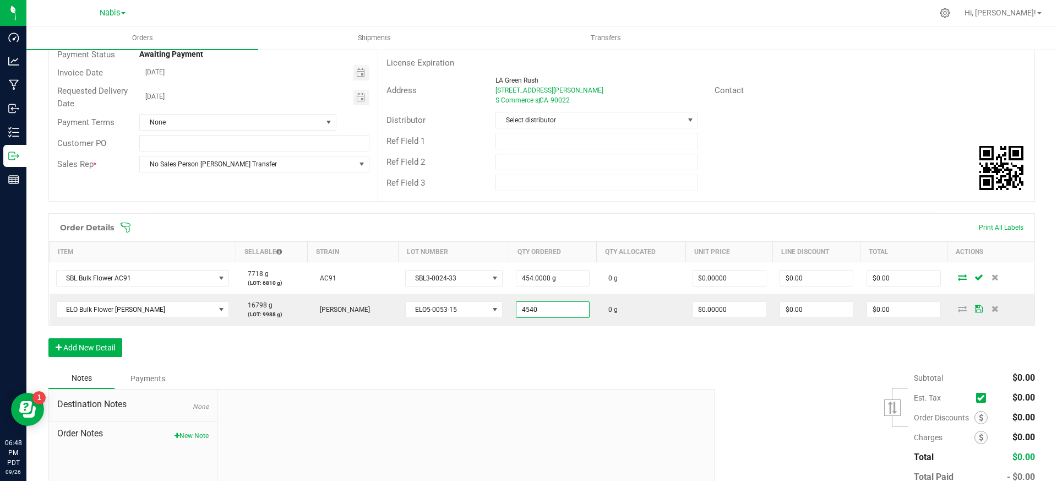
type input "4540.0000 g"
click at [510, 396] on div at bounding box center [465, 463] width 497 height 148
click at [105, 344] on button "Add New Detail" at bounding box center [85, 347] width 74 height 19
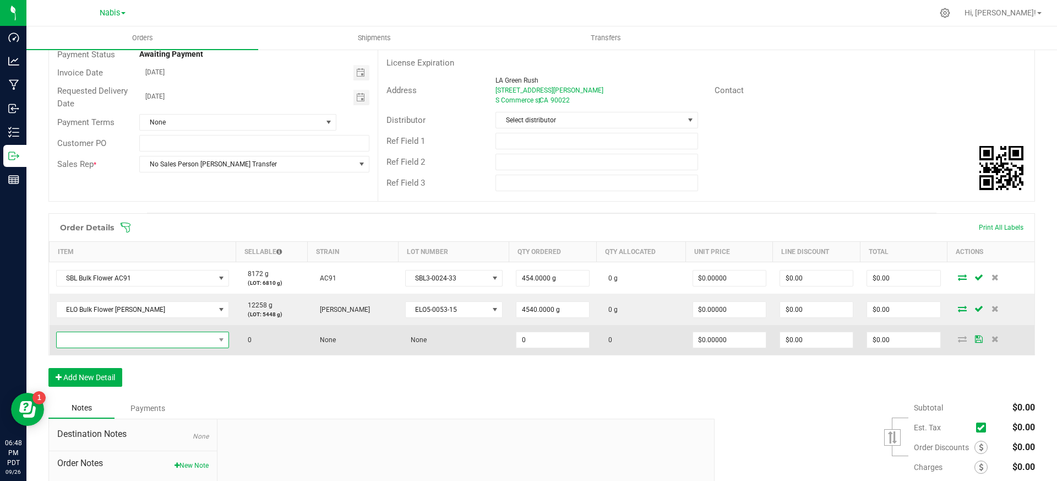
click at [191, 342] on span "NO DATA FOUND" at bounding box center [136, 339] width 159 height 15
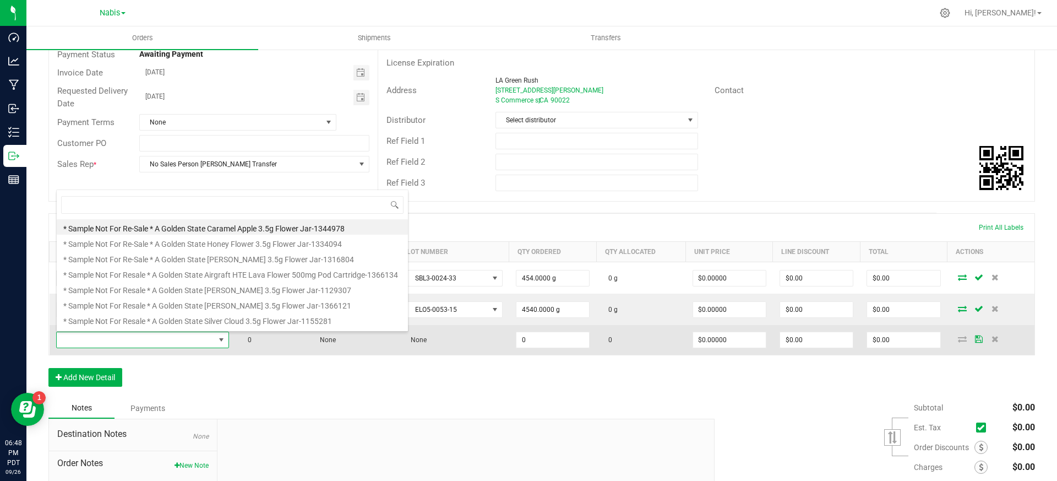
scroll to position [17, 166]
type input "f"
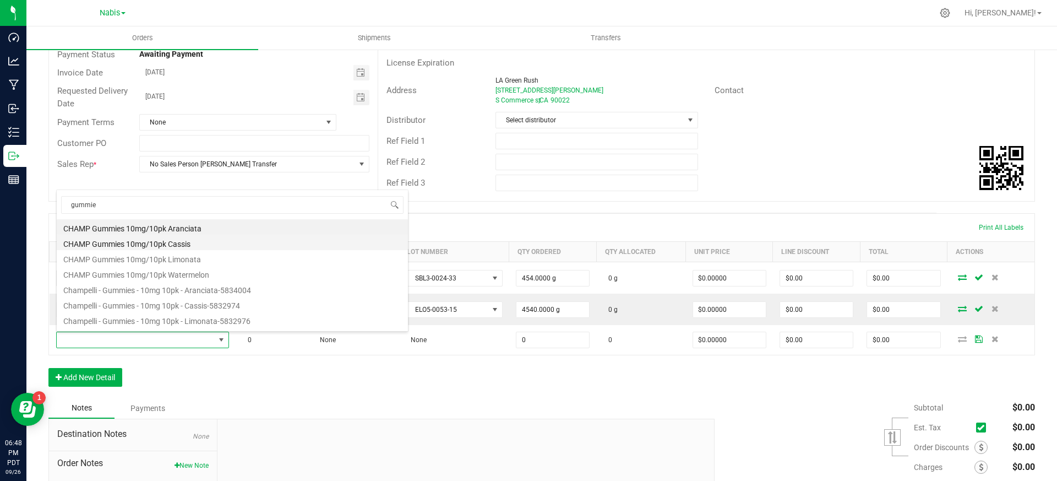
type input "gummiez"
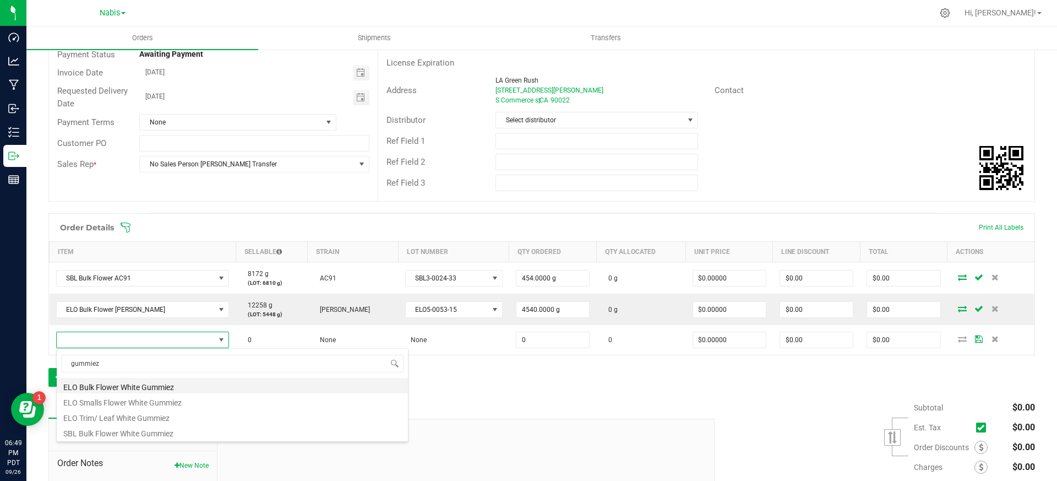
click at [169, 386] on li "ELO Bulk Flower White Gummiez" at bounding box center [232, 385] width 351 height 15
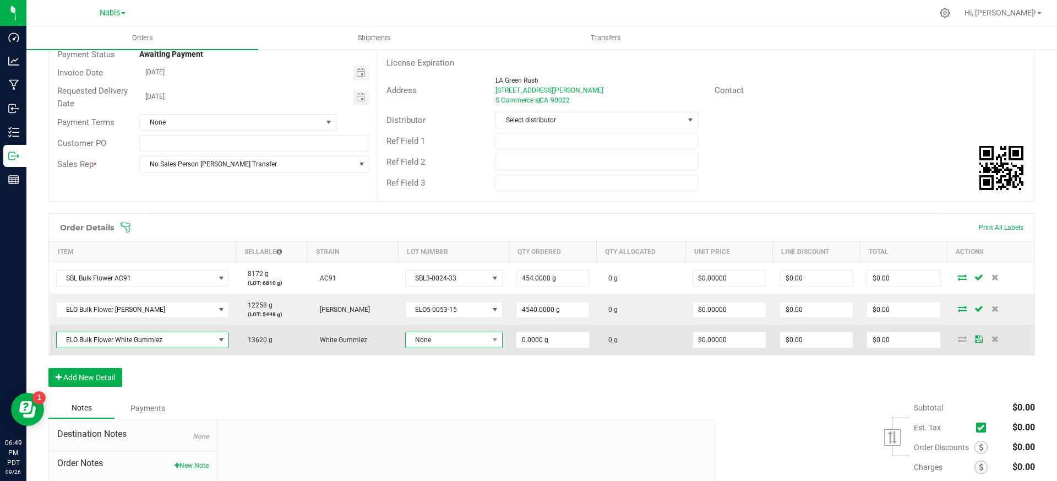
click at [442, 341] on span "None" at bounding box center [447, 339] width 83 height 15
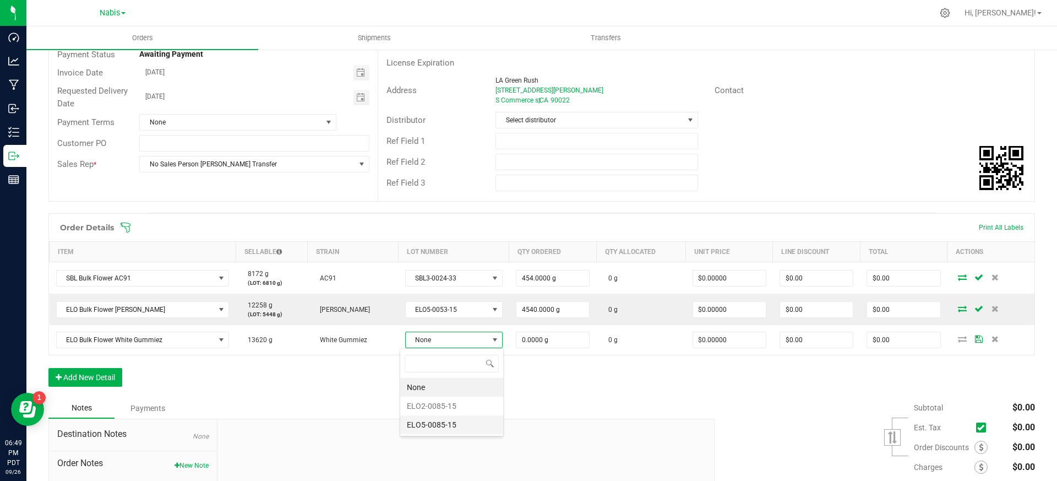
click at [458, 424] on li "ELO5-0085-15" at bounding box center [451, 424] width 103 height 19
click at [462, 402] on div "Notes Payments" at bounding box center [377, 409] width 658 height 21
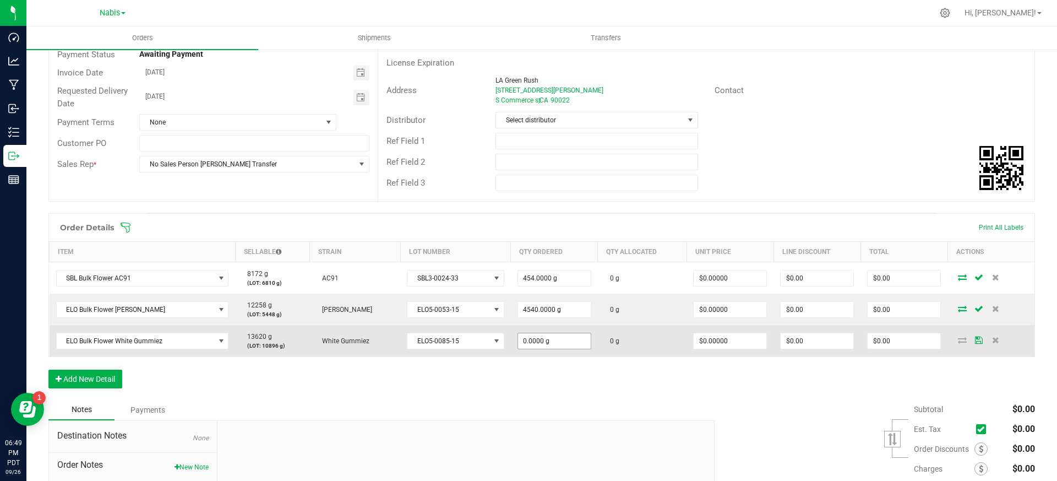
click at [545, 332] on td "0.0000 g" at bounding box center [554, 340] width 87 height 31
click at [547, 340] on input "0" at bounding box center [554, 340] width 73 height 15
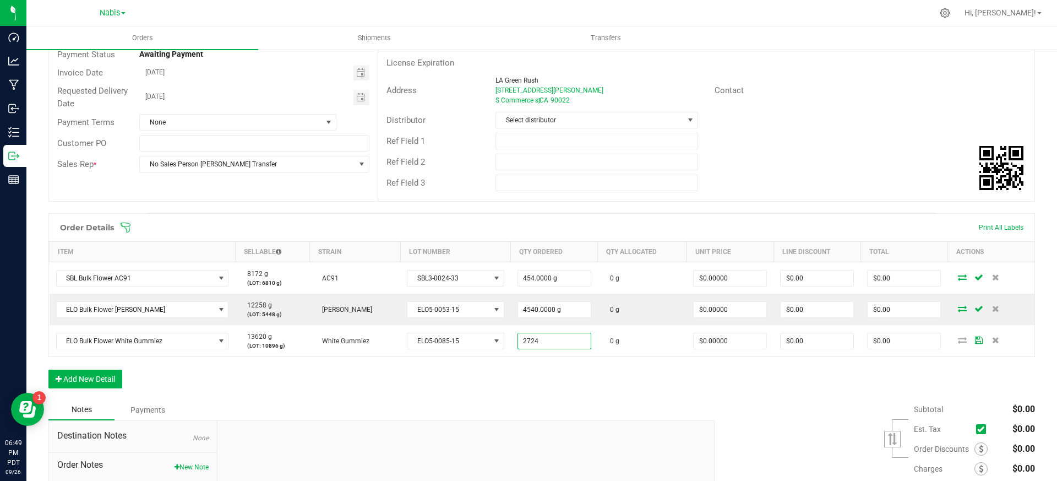
type input "2724.0000 g"
click at [542, 399] on div "Notes Payments" at bounding box center [377, 409] width 658 height 21
click at [194, 372] on div "Order Details Print All Labels Item Sellable Strain Lot Number Qty Ordered Qty …" at bounding box center [541, 306] width 987 height 186
click at [118, 371] on button "Add New Detail" at bounding box center [85, 378] width 74 height 19
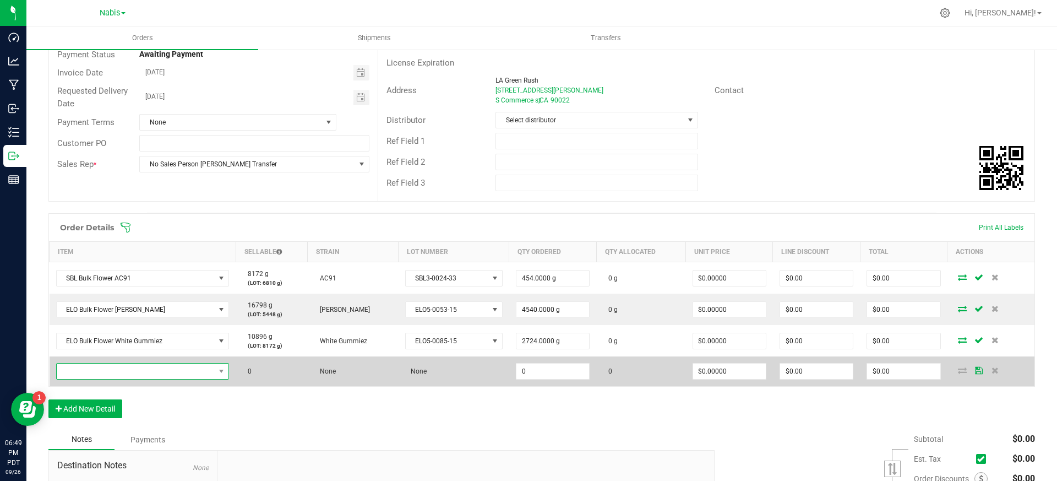
click at [121, 372] on span "NO DATA FOUND" at bounding box center [136, 370] width 159 height 15
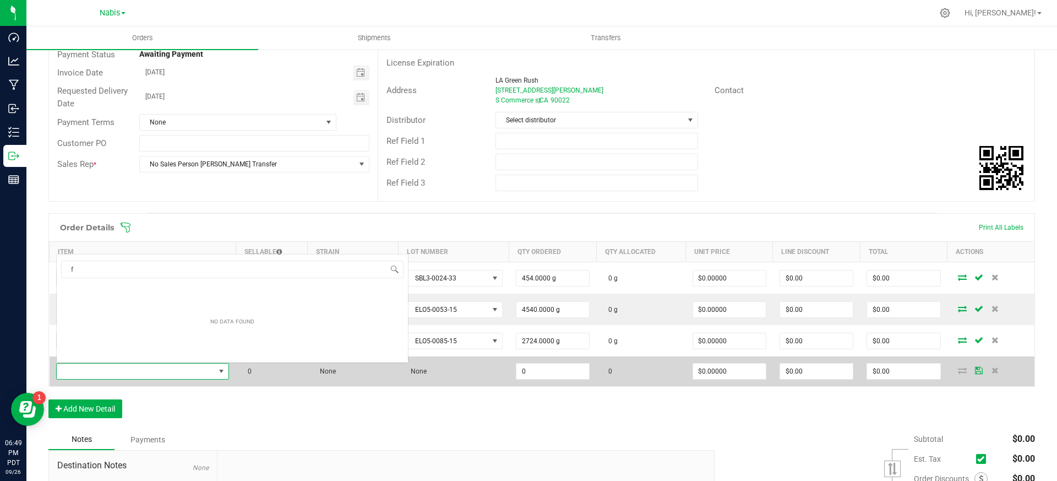
scroll to position [17, 166]
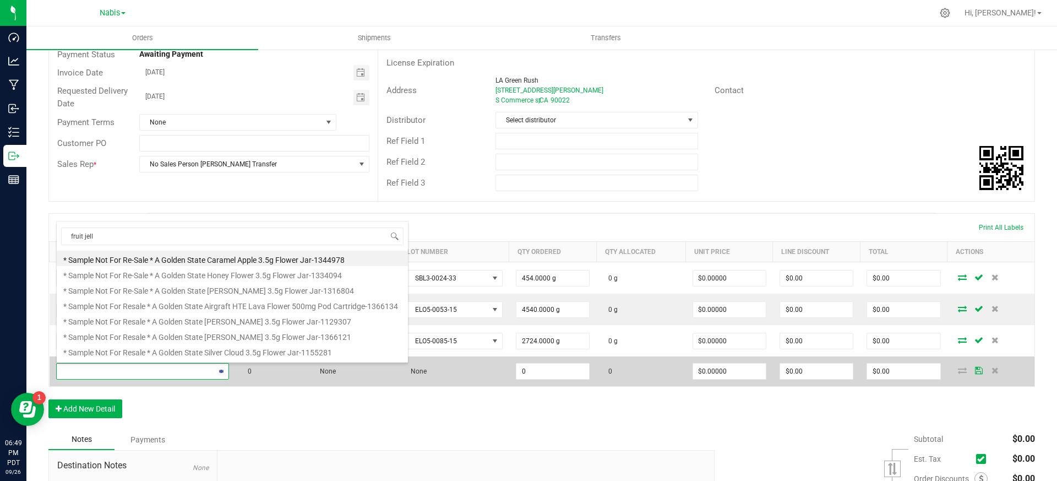
type input "fruit jelly"
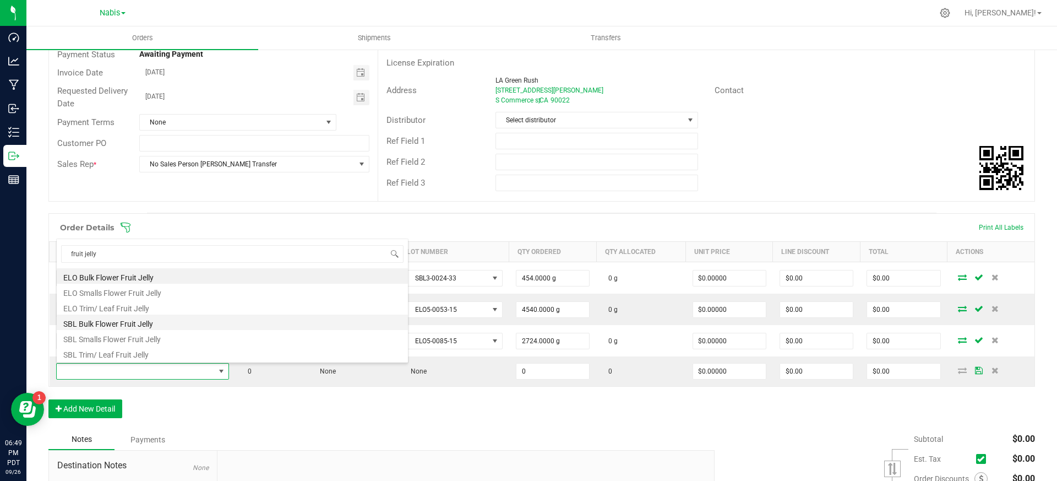
click at [116, 322] on li "SBL Bulk Flower Fruit Jelly" at bounding box center [232, 321] width 351 height 15
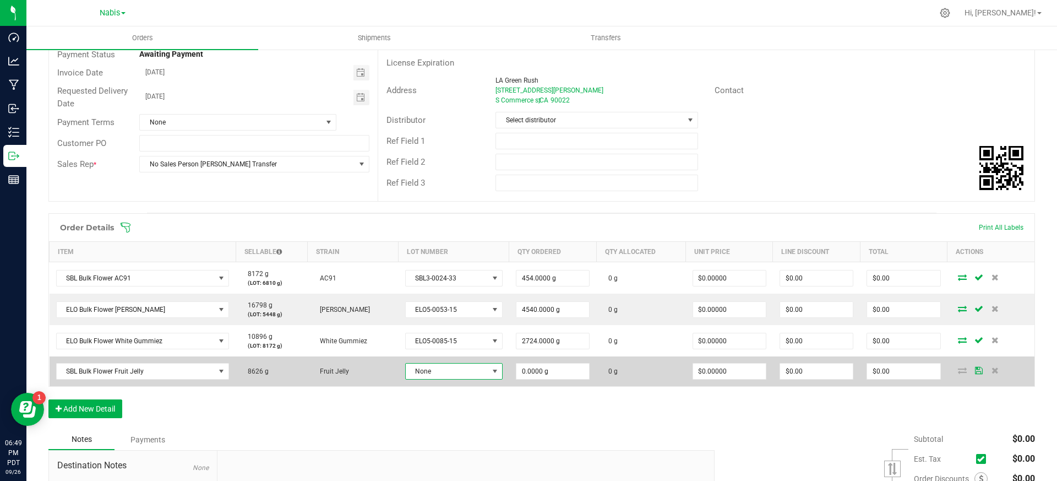
click at [415, 372] on span "None" at bounding box center [447, 370] width 83 height 15
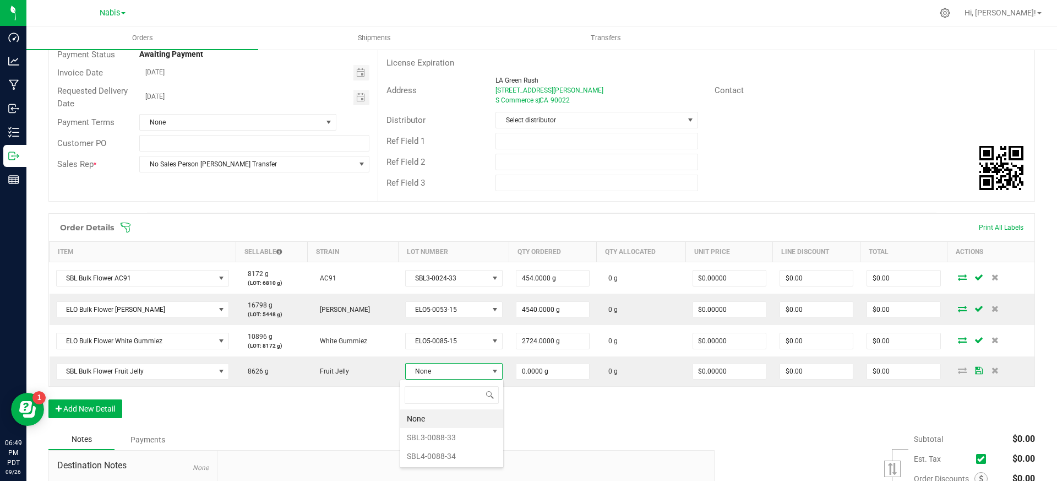
scroll to position [17, 96]
click at [455, 458] on li "SBL4-0088-34" at bounding box center [451, 456] width 103 height 19
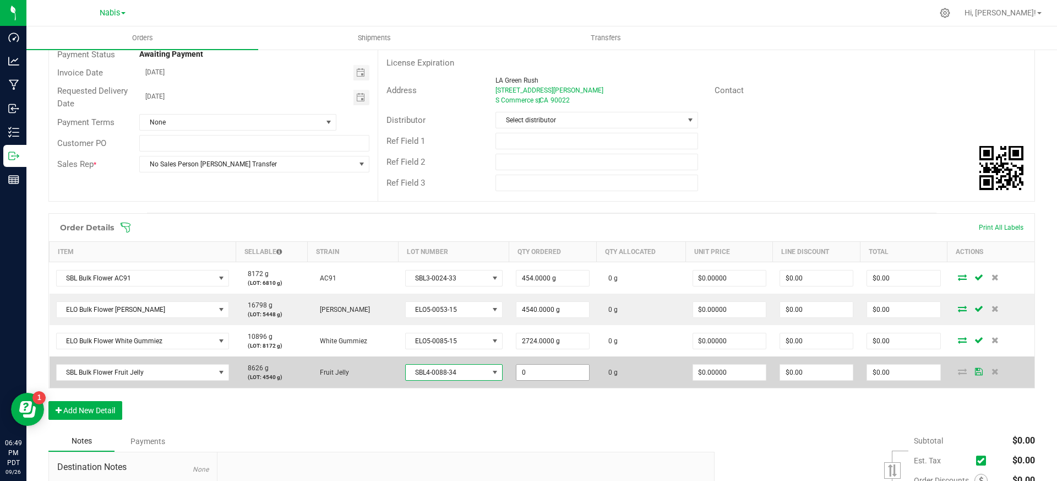
click at [547, 378] on input "0" at bounding box center [552, 372] width 73 height 15
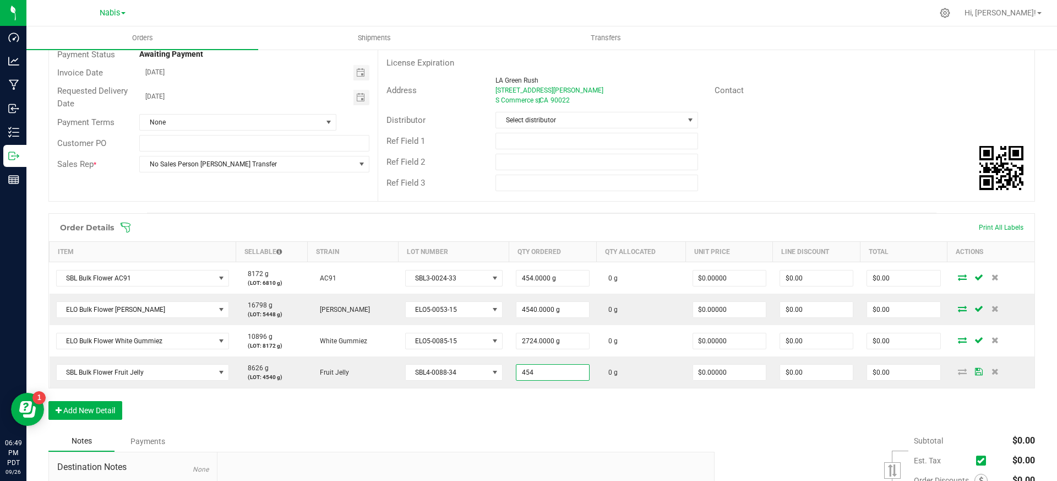
type input "454.0000 g"
click at [545, 425] on div "Order Details Print All Labels Item Sellable Strain Lot Number Qty Ordered Qty …" at bounding box center [541, 321] width 987 height 217
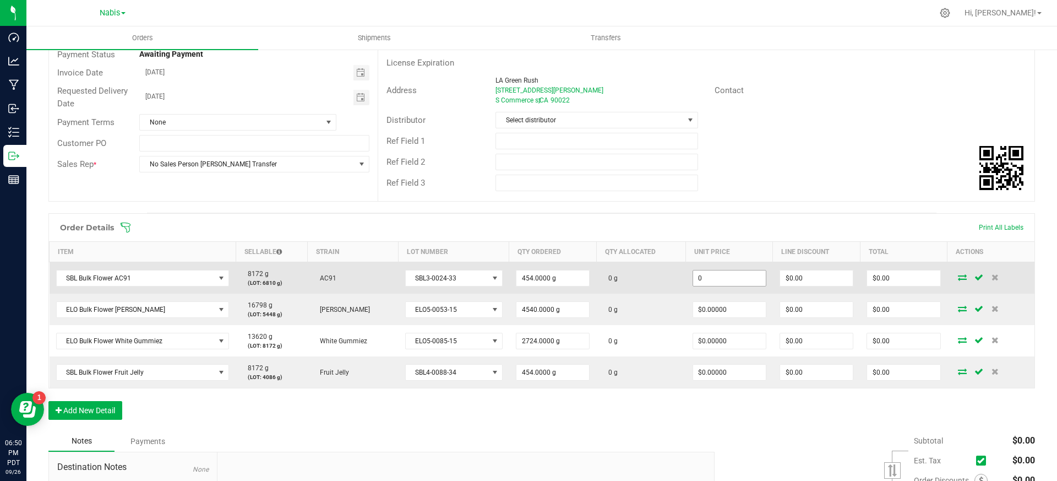
click at [735, 280] on input "0" at bounding box center [729, 277] width 73 height 15
paste input "1.54185022"
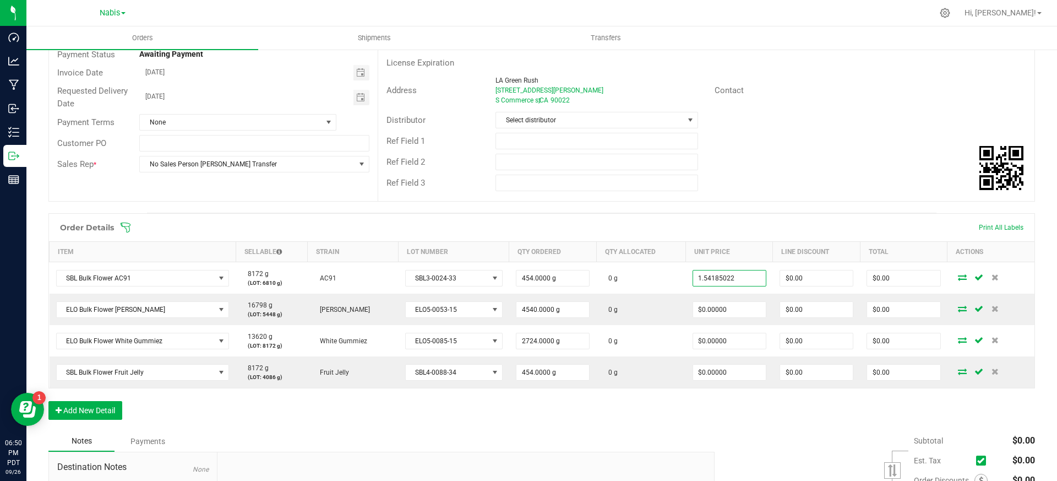
type input "$1.54185"
type input "$700.00"
click at [773, 176] on div "Ref Field 3" at bounding box center [706, 182] width 656 height 21
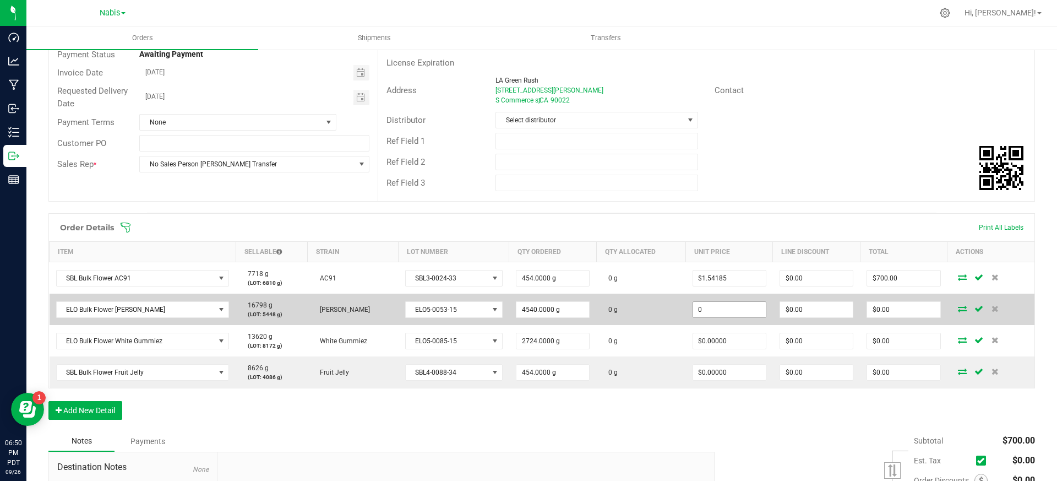
click at [720, 308] on input "0" at bounding box center [729, 309] width 73 height 15
paste input "1.651982379"
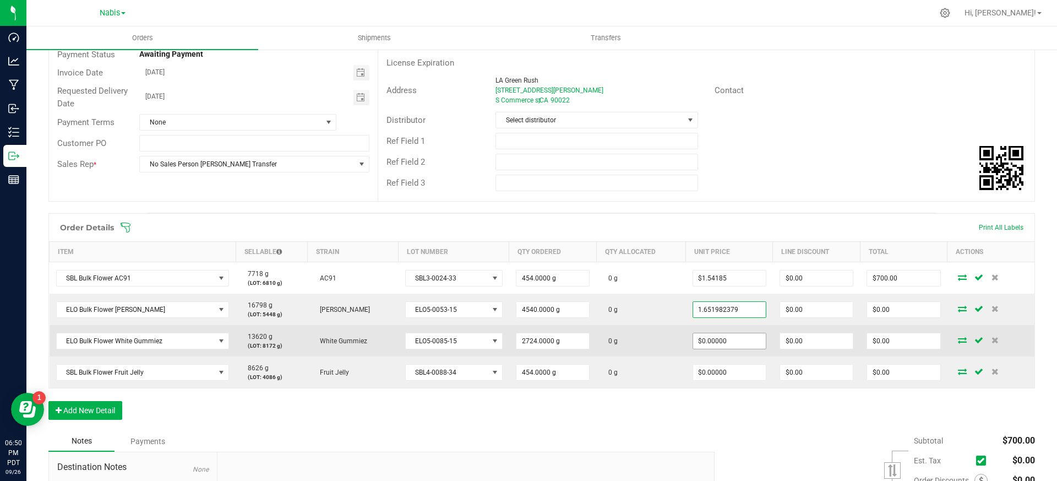
type input "$1.65198"
type input "$7,500.00"
click at [715, 336] on input "0" at bounding box center [729, 340] width 73 height 15
paste input "1.651982379"
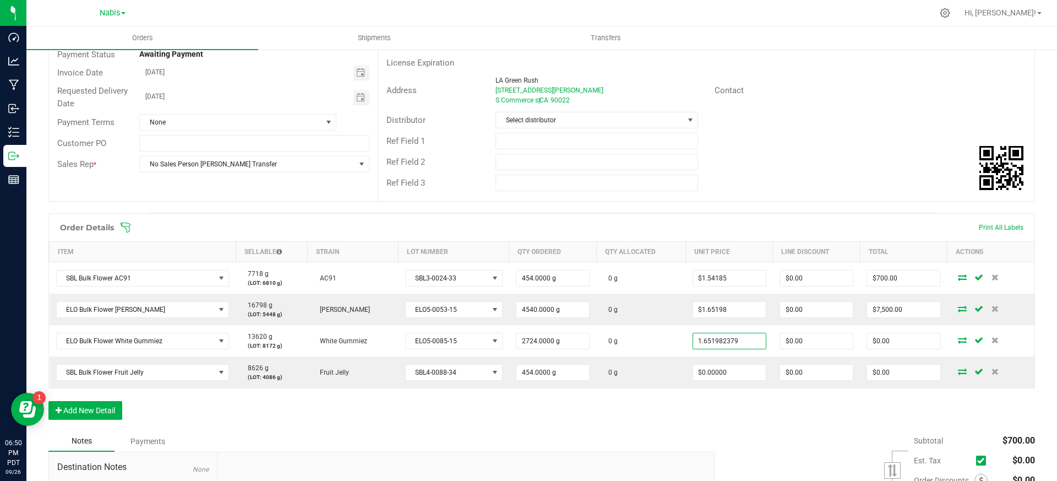
type input "$1.65198"
type input "$4,500.00"
click at [776, 180] on div "Ref Field 3" at bounding box center [706, 182] width 656 height 21
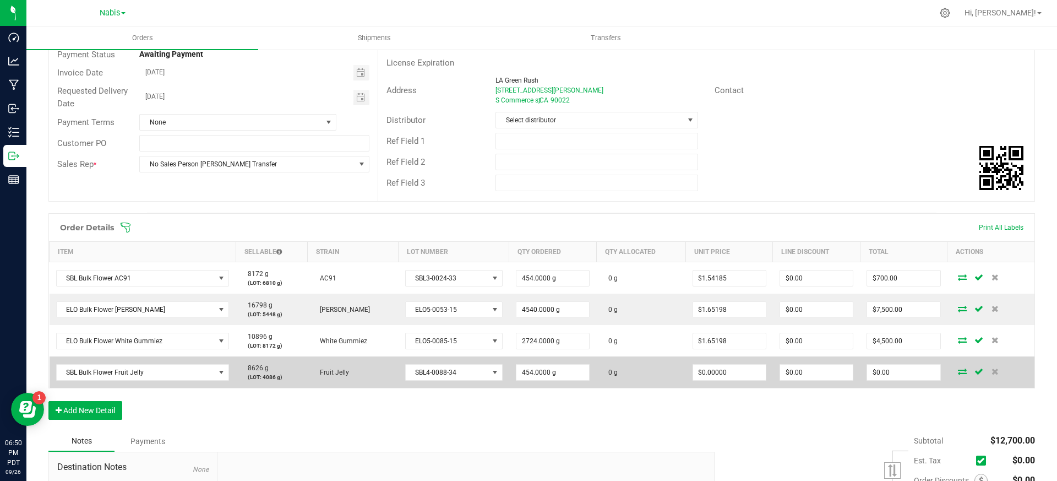
click at [730, 363] on td "$0.00000" at bounding box center [729, 371] width 87 height 31
click at [719, 375] on input "0" at bounding box center [729, 372] width 73 height 15
paste input "1.762114537"
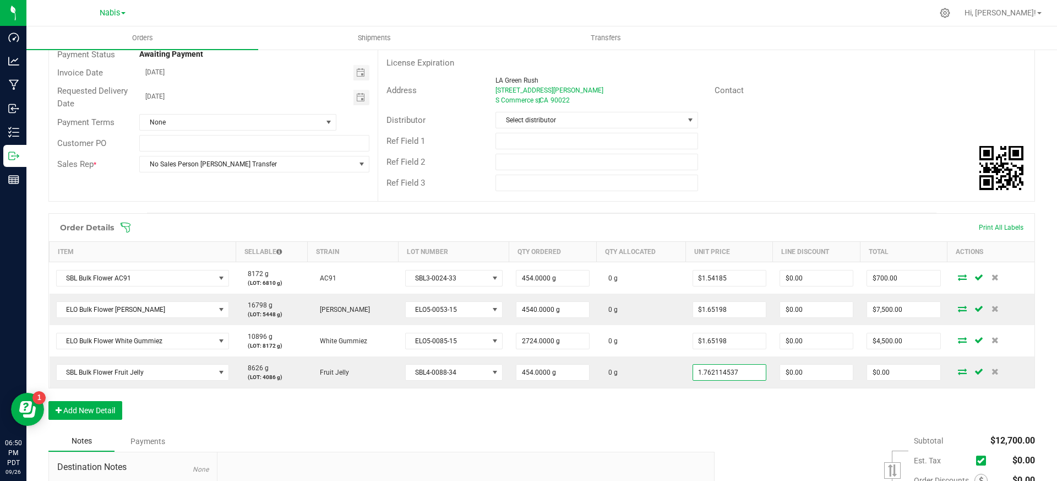
type input "$1.76211"
type input "$800.00"
click at [722, 407] on div "Order Details Print All Labels Item Sellable Strain Lot Number Qty Ordered Qty …" at bounding box center [541, 321] width 987 height 217
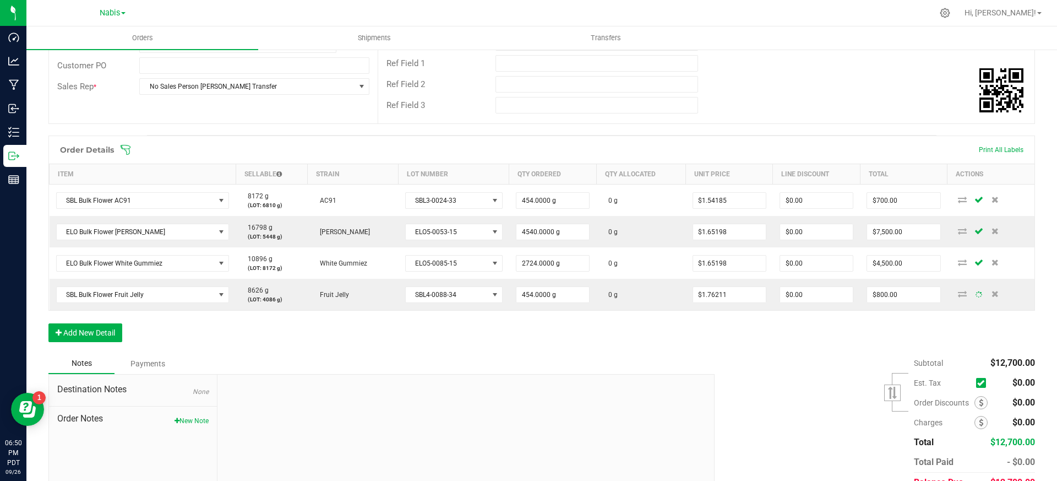
scroll to position [212, 0]
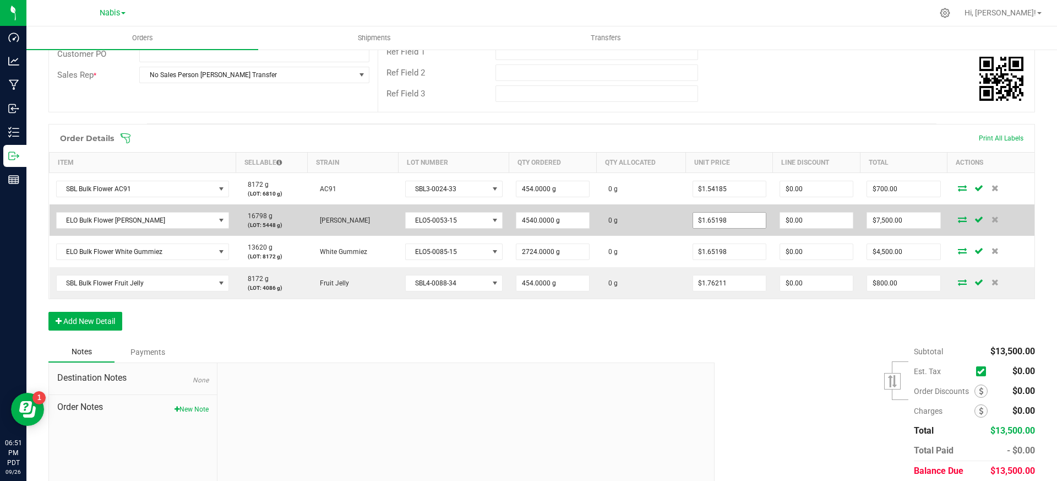
click at [717, 215] on input "$1.65198" at bounding box center [729, 220] width 73 height 15
click at [717, 215] on input "1.651982379" at bounding box center [729, 220] width 73 height 15
paste input "762114537"
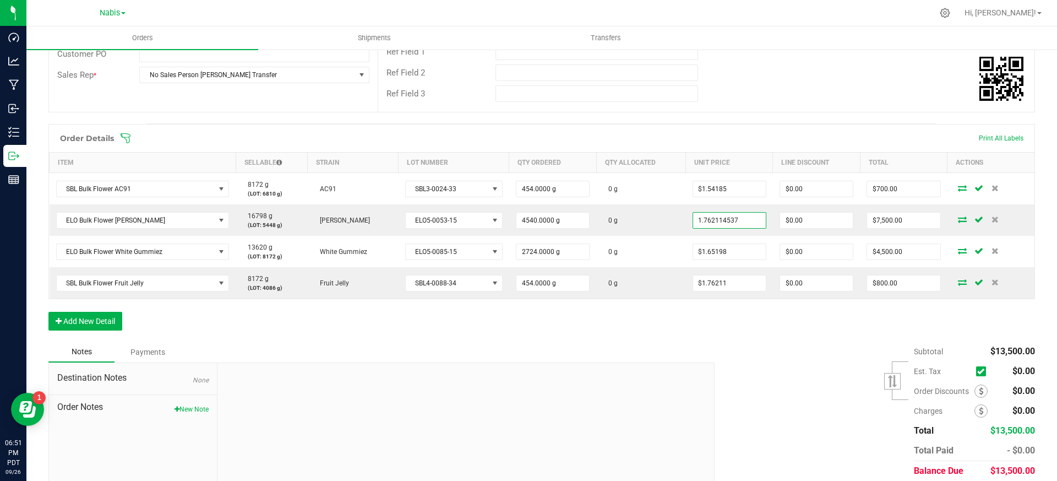
type input "$1.76211"
type input "$8,000.00"
click at [743, 323] on div "Order Details Print All Labels Item Sellable Strain Lot Number Qty Ordered Qty …" at bounding box center [541, 232] width 987 height 217
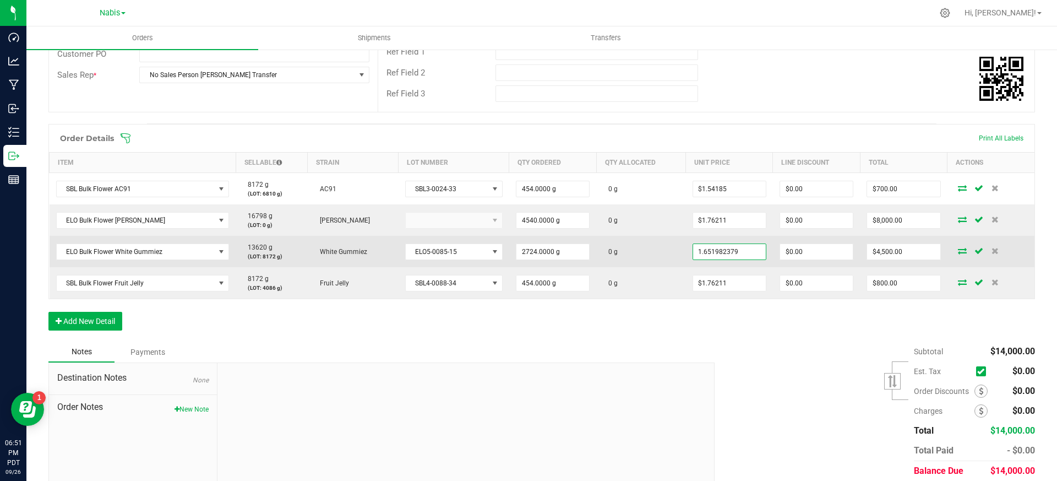
click at [724, 254] on input "1.651982379" at bounding box center [729, 251] width 73 height 15
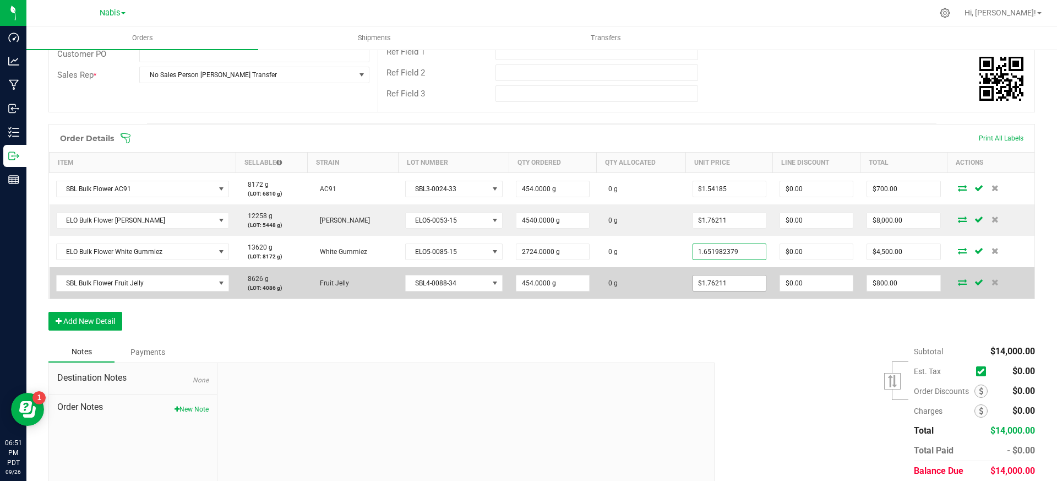
type input "$1.65198"
click at [721, 276] on input "1.762114537" at bounding box center [729, 282] width 73 height 15
paste input "651982379"
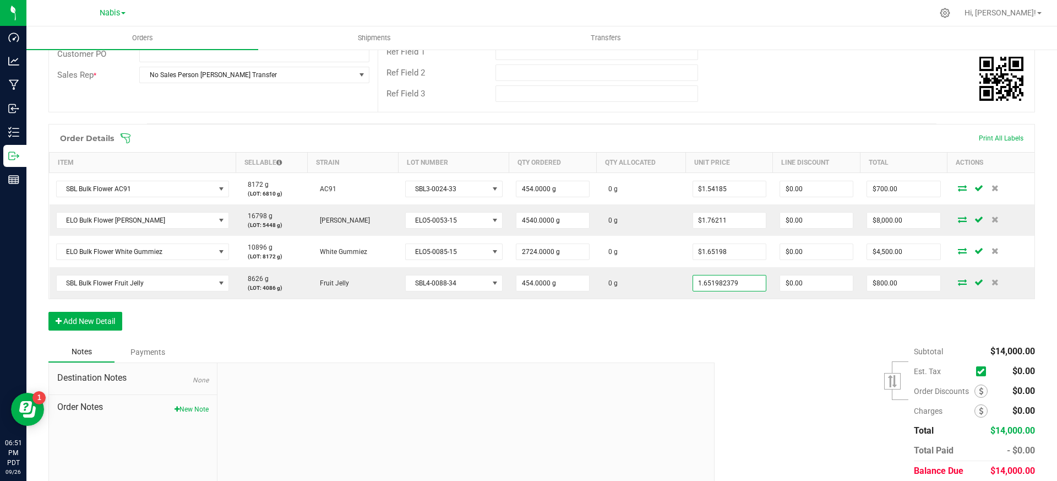
type input "$1.65198"
type input "$750.00"
click at [736, 369] on div "Subtotal $14,000.00 Est. Tax" at bounding box center [870, 410] width 329 height 139
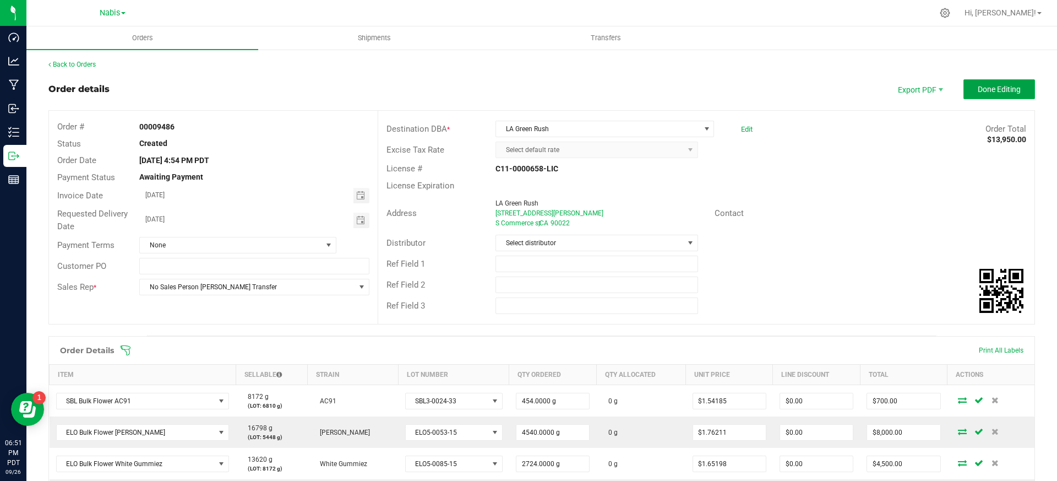
click at [985, 97] on button "Done Editing" at bounding box center [1000, 89] width 72 height 20
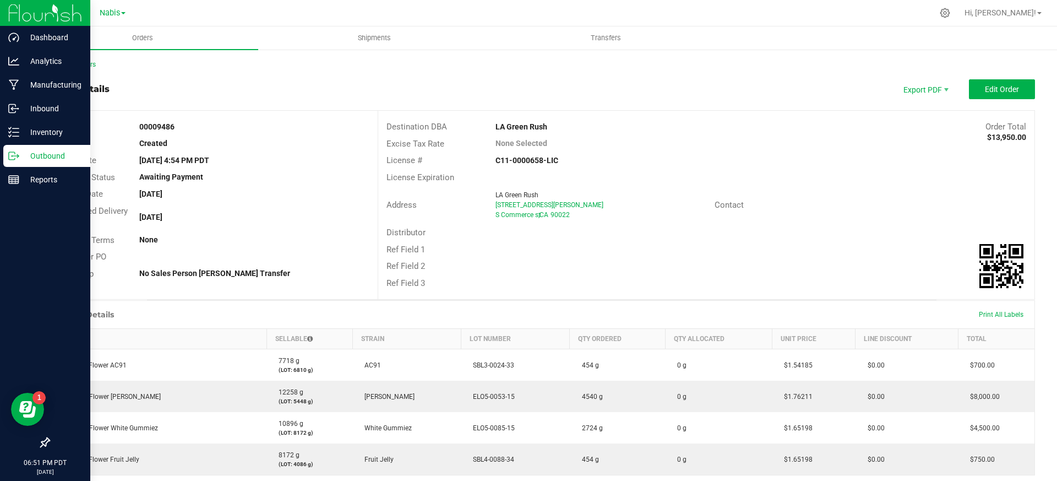
click at [12, 154] on icon at bounding box center [13, 155] width 11 height 11
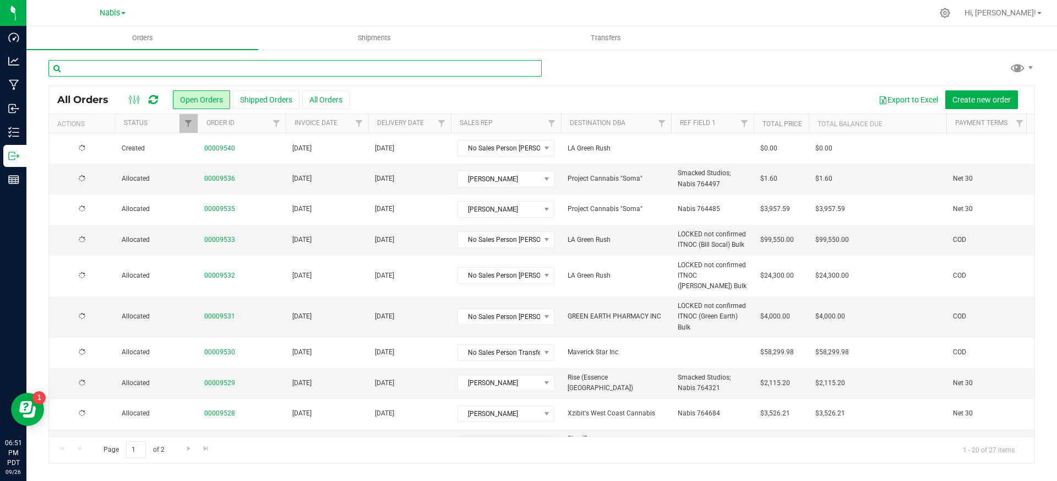
click at [243, 72] on input "text" at bounding box center [294, 68] width 493 height 17
click at [236, 66] on input "text" at bounding box center [294, 68] width 493 height 17
paste input "9509"
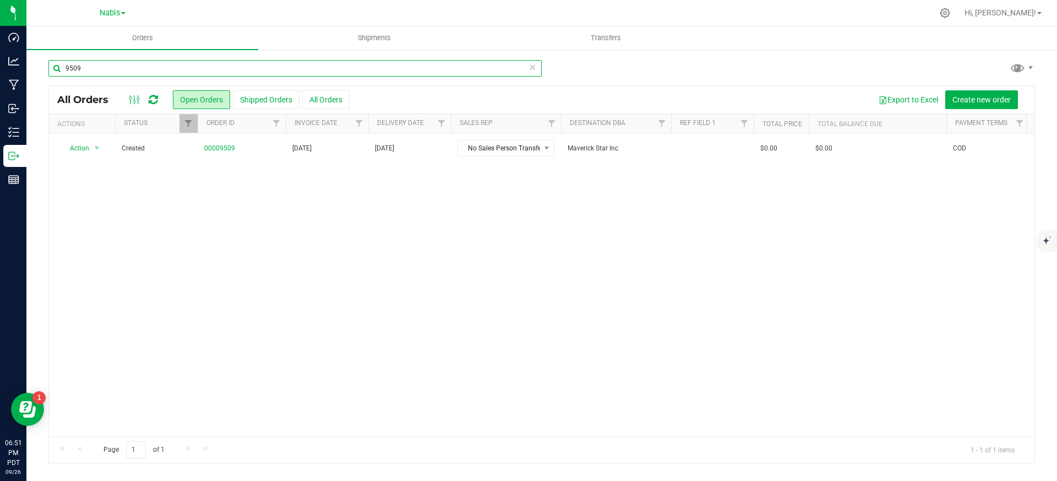
type input "9509"
click at [266, 215] on div "Action Action Cancel order Change facility Clone order Edit order Mark as fully…" at bounding box center [542, 284] width 986 height 303
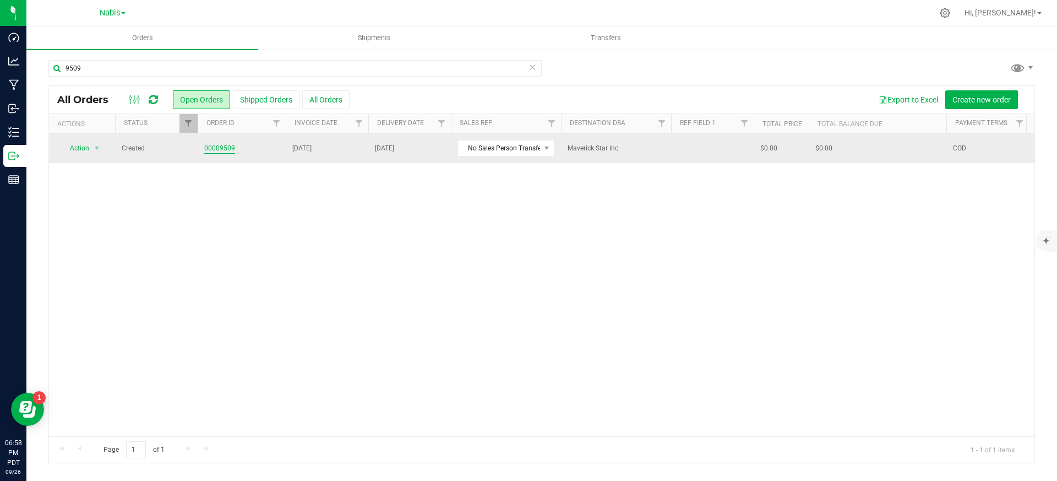
copy link "00009509"
